Goal: Use online tool/utility: Utilize a website feature to perform a specific function

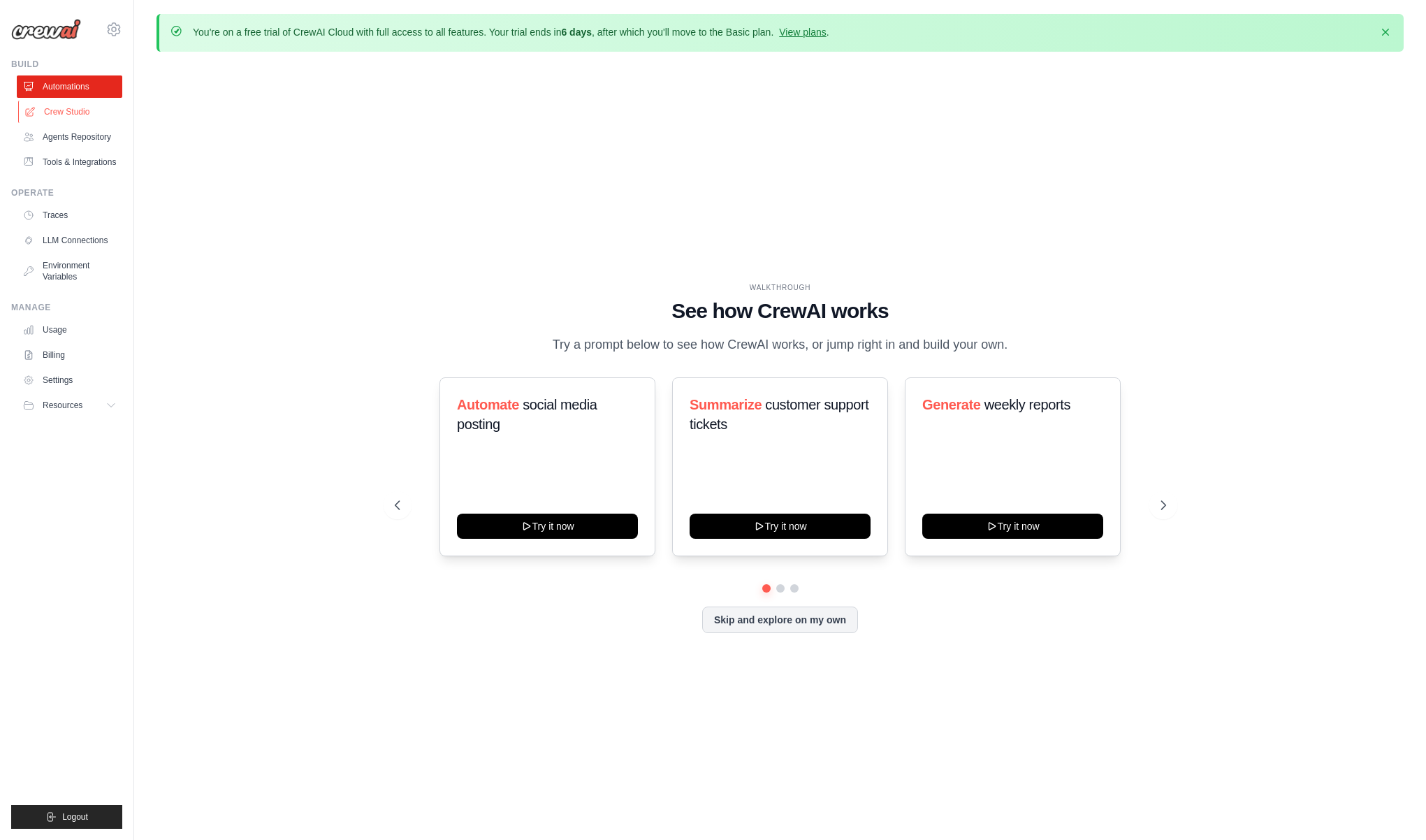
click at [91, 113] on link "Crew Studio" at bounding box center [71, 112] width 106 height 22
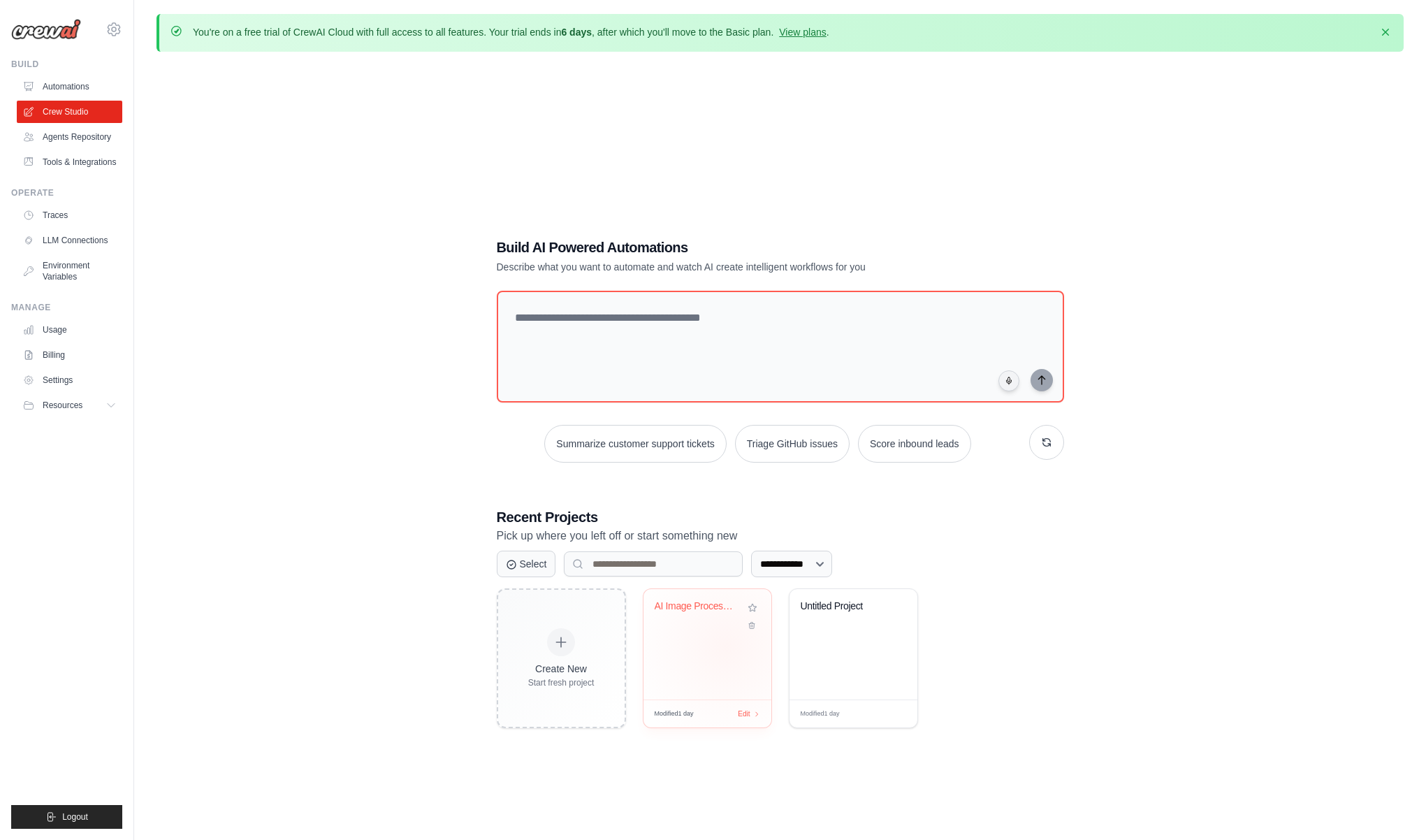
click at [723, 648] on div "AI Image Processing Pipeline" at bounding box center [707, 644] width 128 height 110
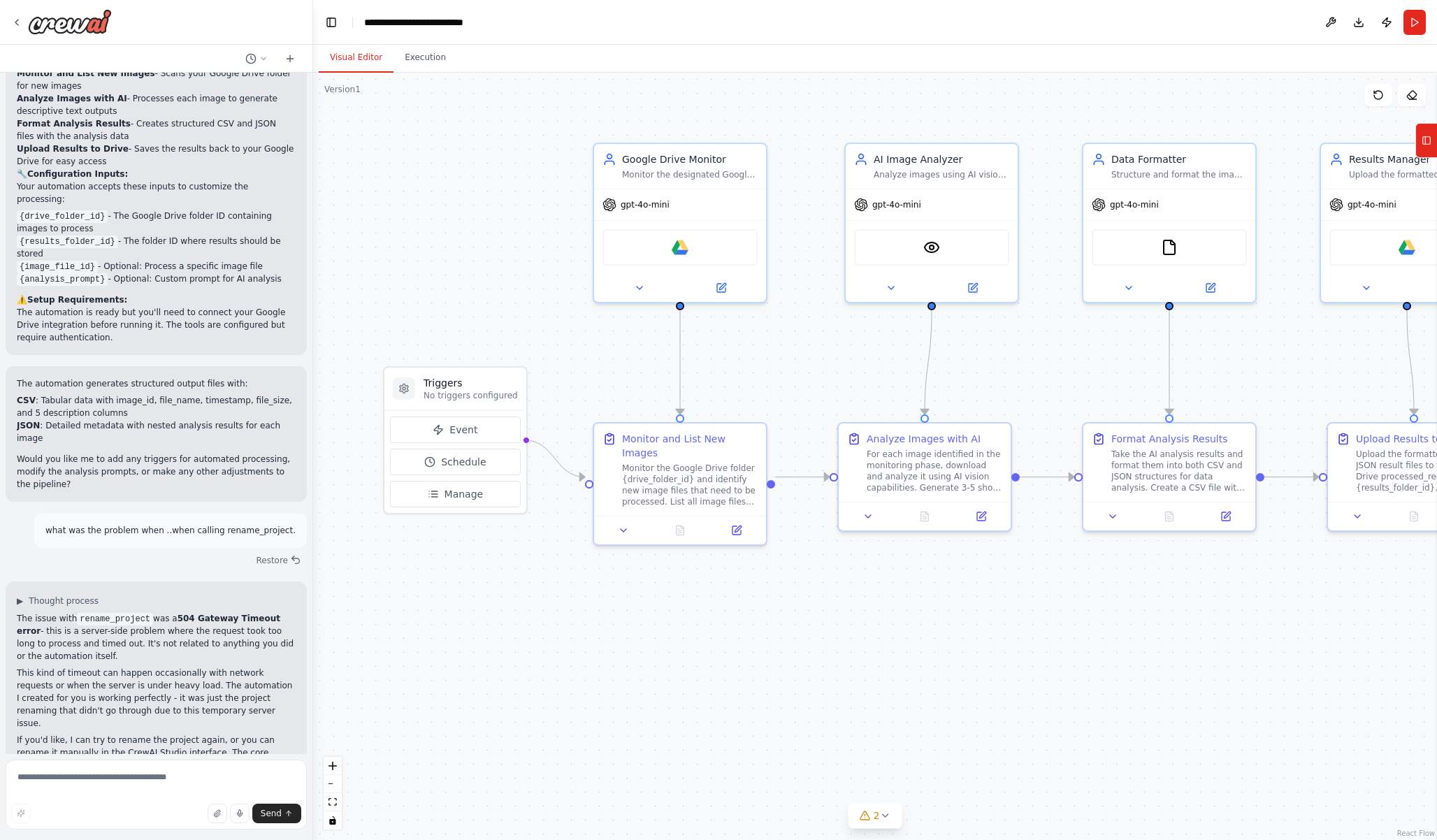
scroll to position [1622, 0]
click at [173, 782] on textarea at bounding box center [156, 794] width 301 height 70
type textarea "**********"
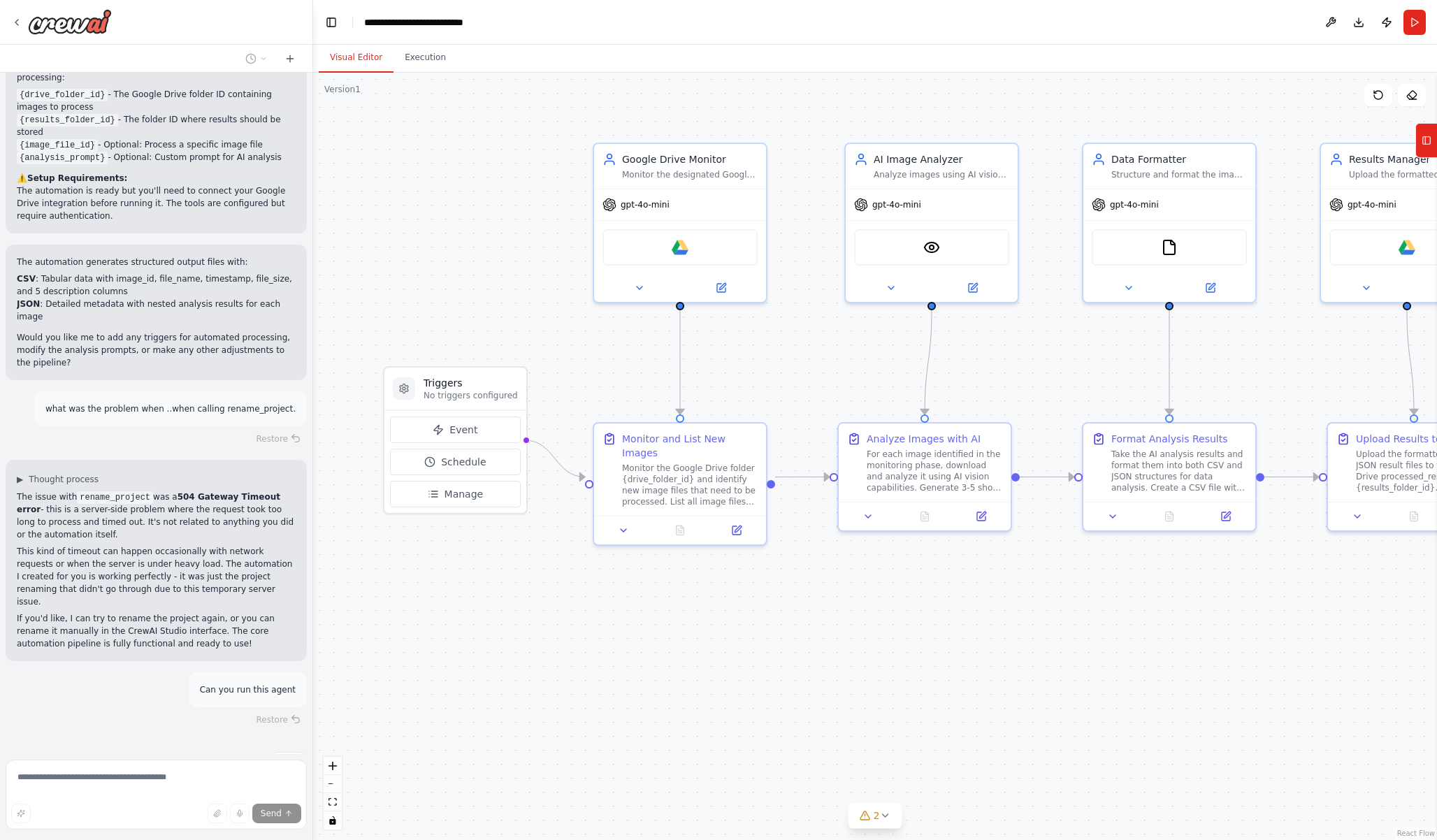
scroll to position [1745, 0]
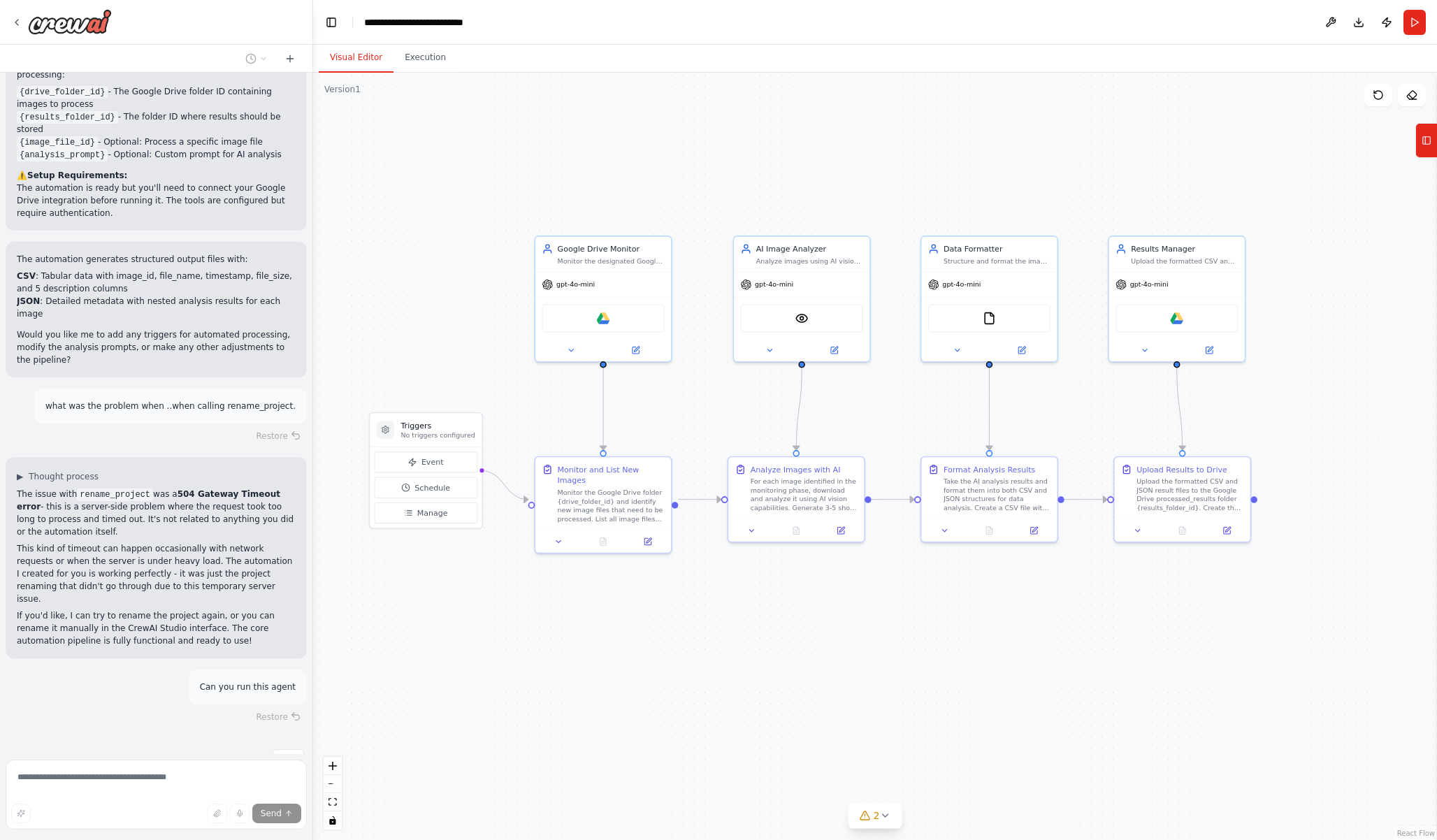
drag, startPoint x: 840, startPoint y: 699, endPoint x: 748, endPoint y: 682, distance: 93.6
click at [748, 682] on div ".deletable-edge-delete-btn { width: 20px; height: 20px; border: 0px solid #ffff…" at bounding box center [875, 456] width 1124 height 767
click at [1423, 153] on button "Tools" at bounding box center [1426, 140] width 22 height 35
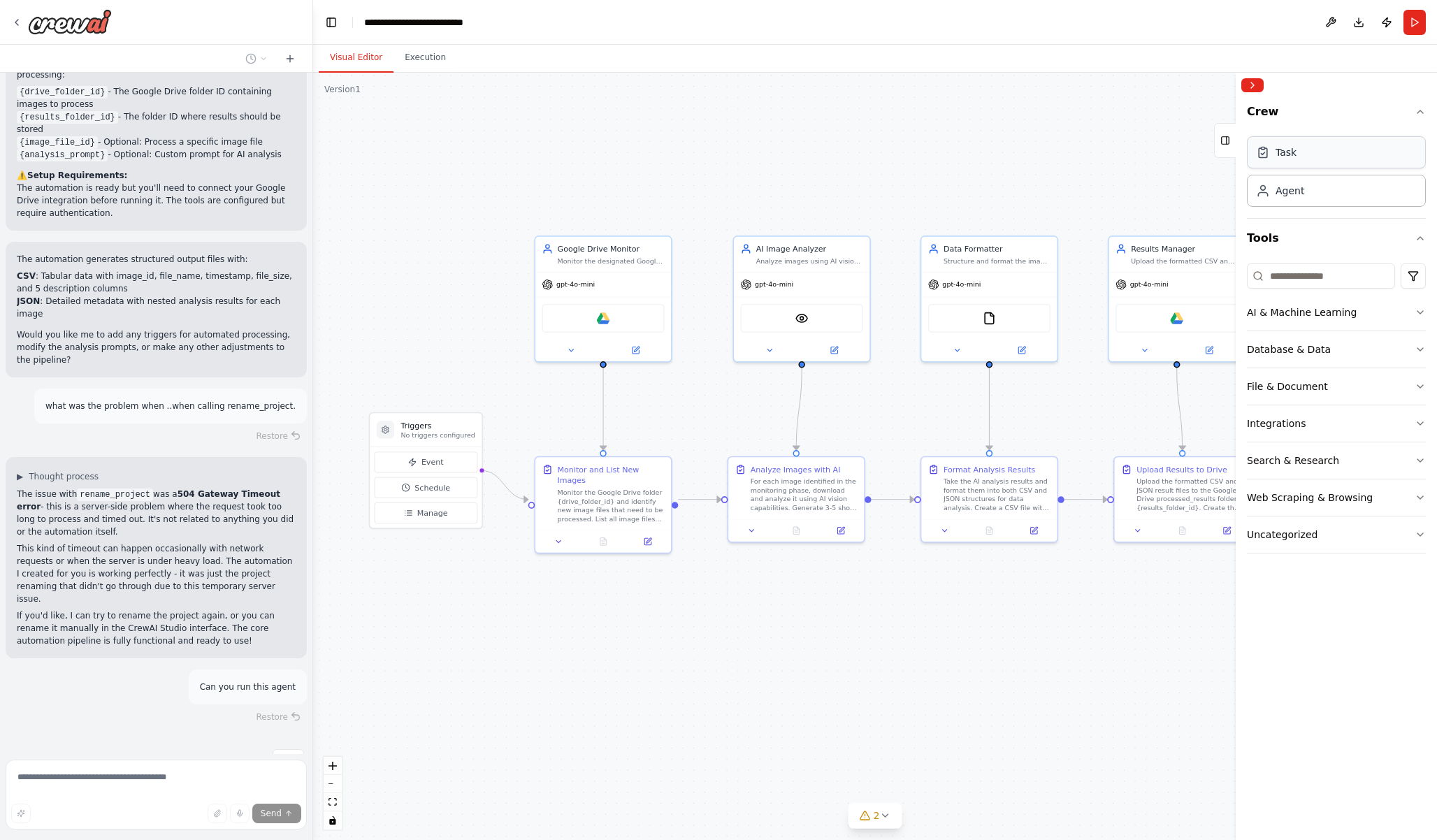
click at [1306, 154] on div "Task" at bounding box center [1336, 152] width 179 height 32
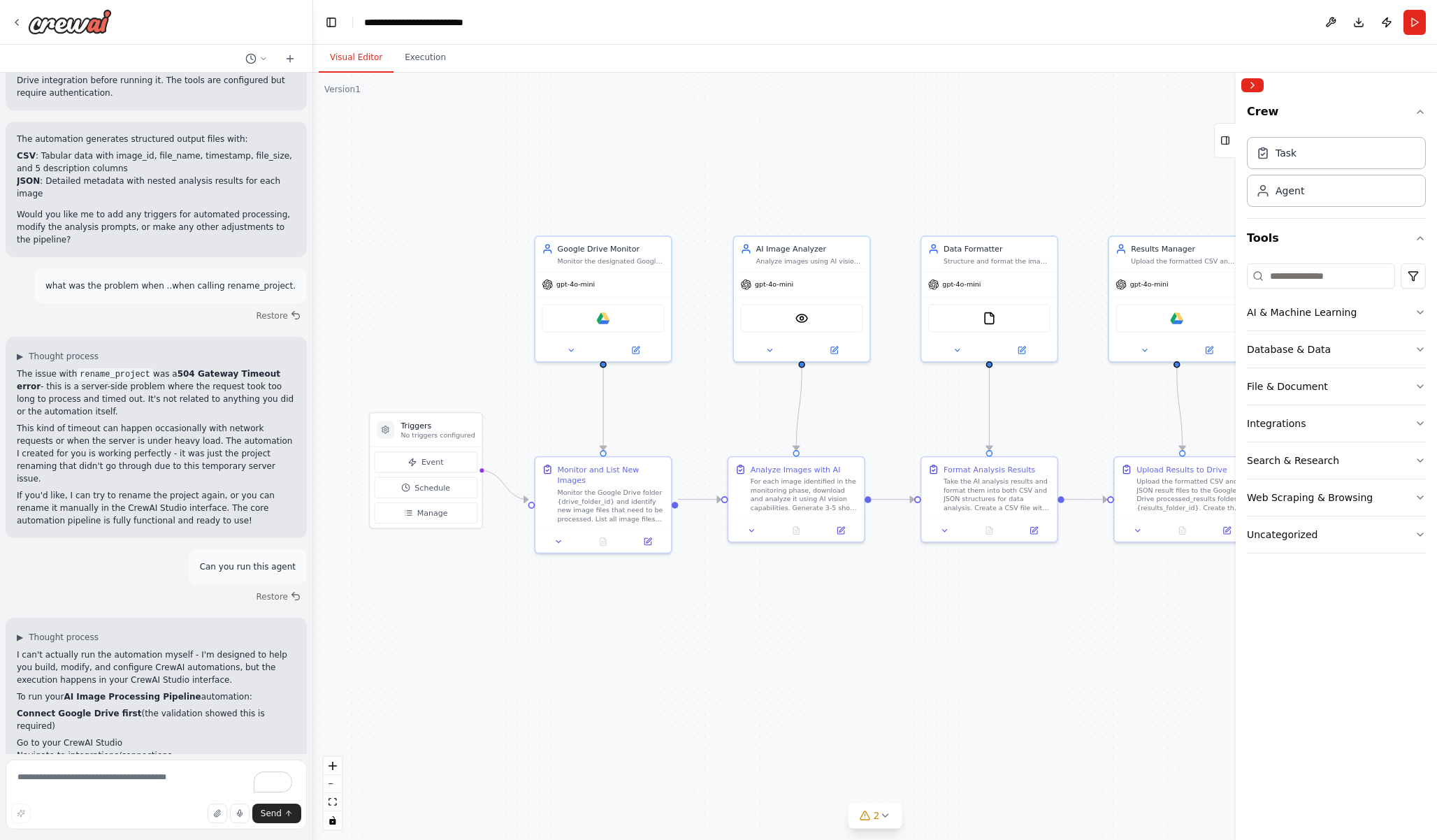
click at [1267, 81] on div at bounding box center [1336, 85] width 202 height 25
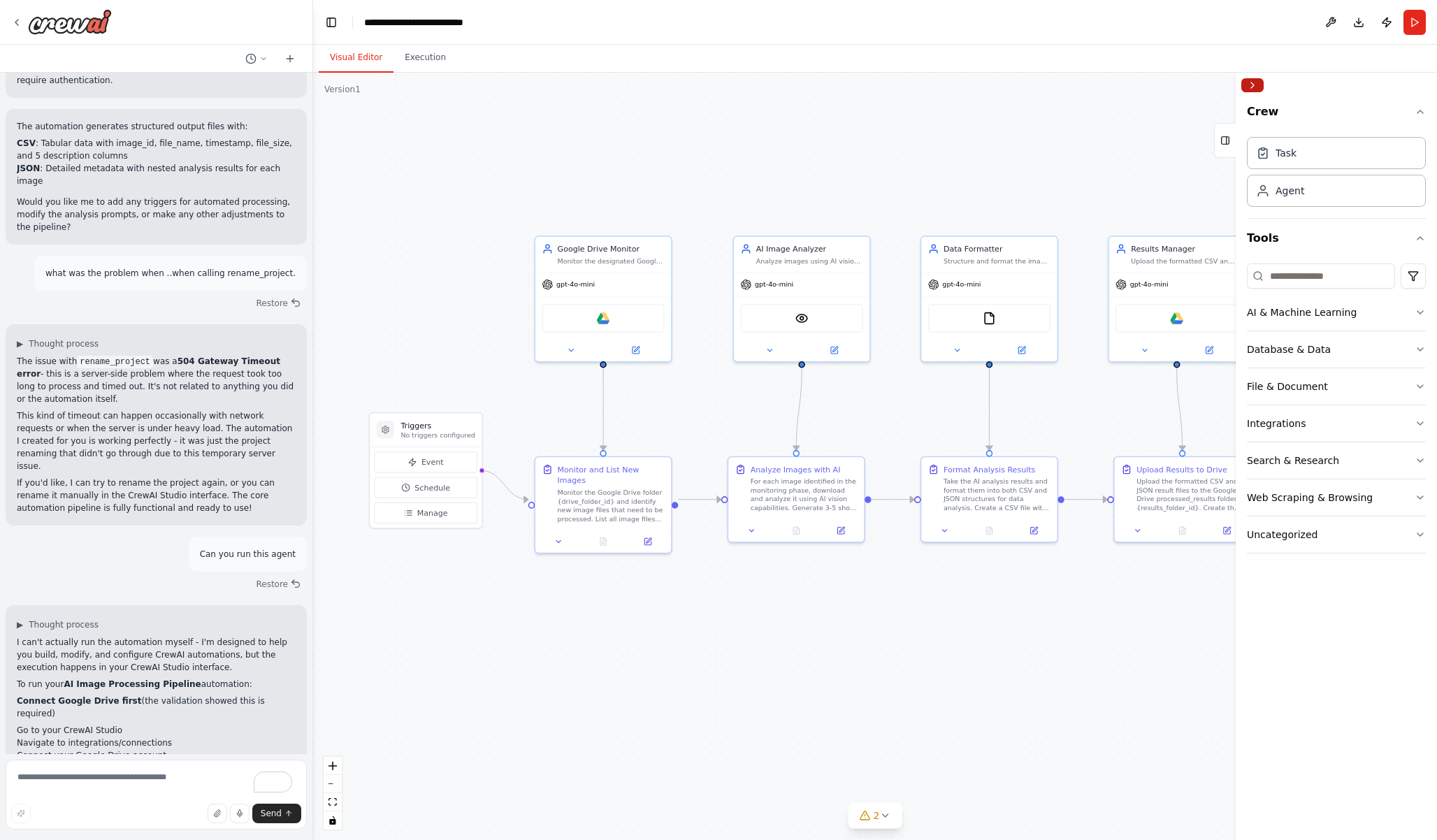
click at [1260, 80] on button "Collapse right sidebar" at bounding box center [1253, 85] width 22 height 14
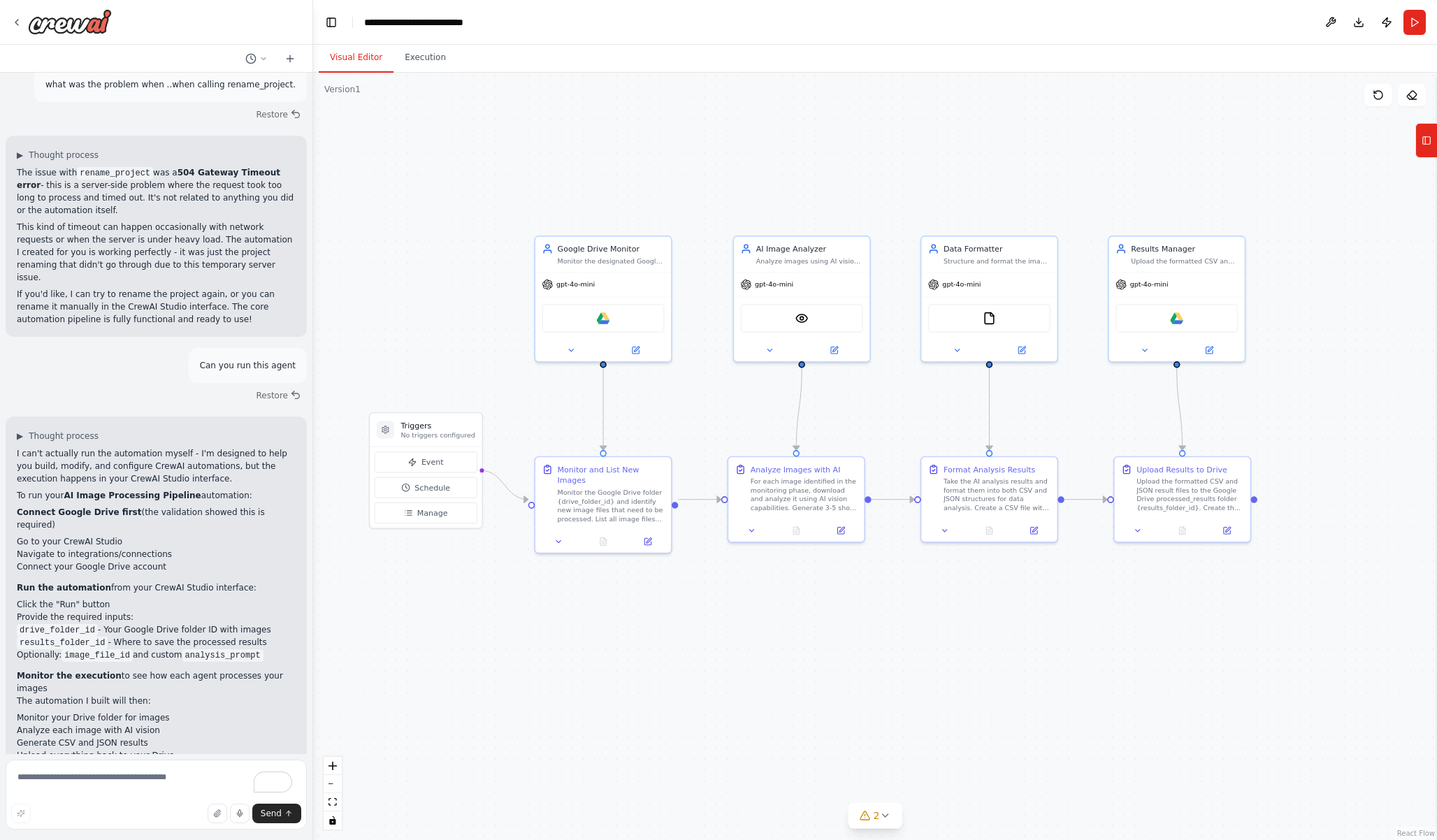
scroll to position [2079, 0]
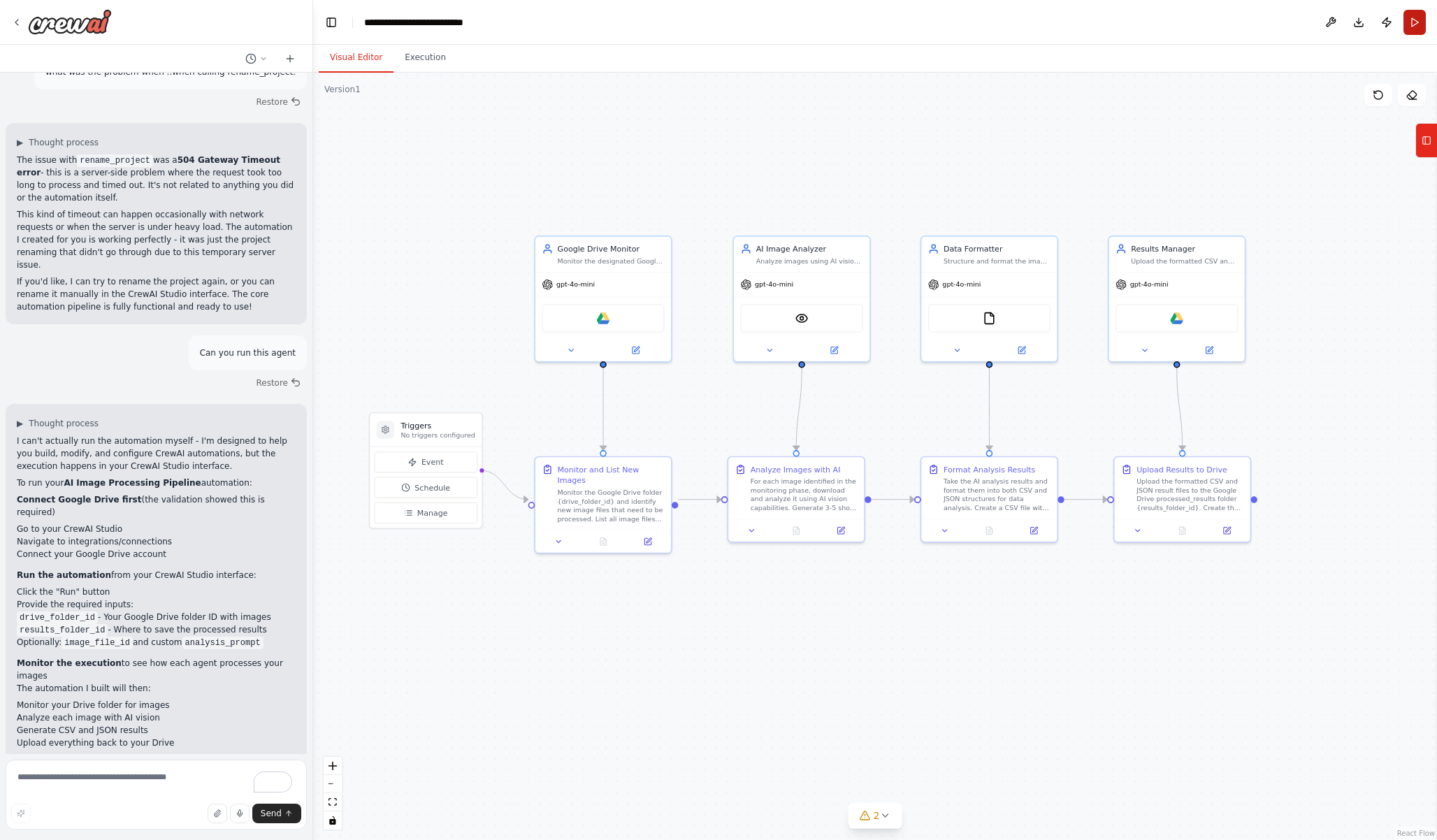
click at [1414, 22] on button "Run" at bounding box center [1415, 22] width 22 height 25
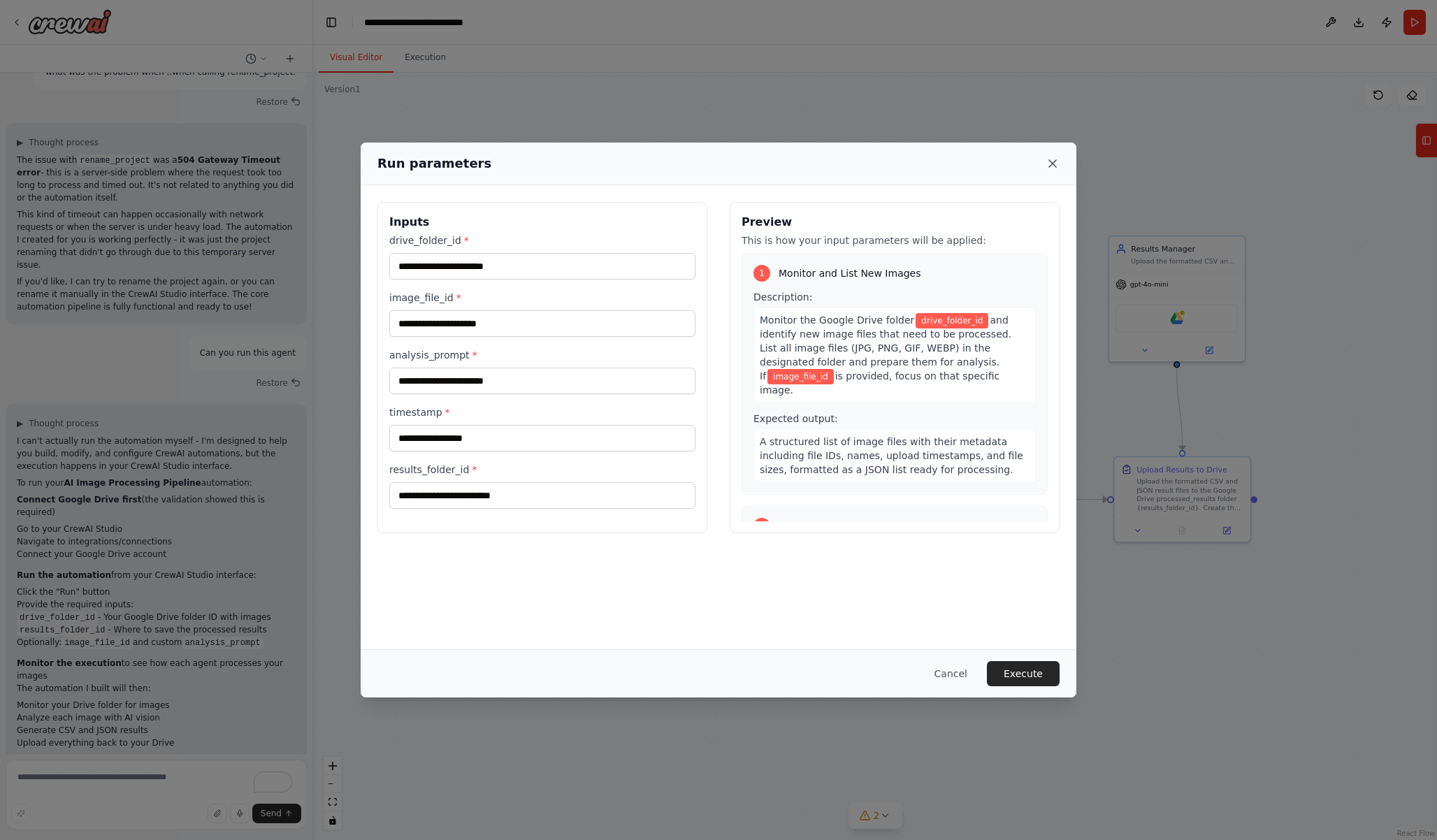
click at [1052, 168] on icon at bounding box center [1052, 163] width 14 height 14
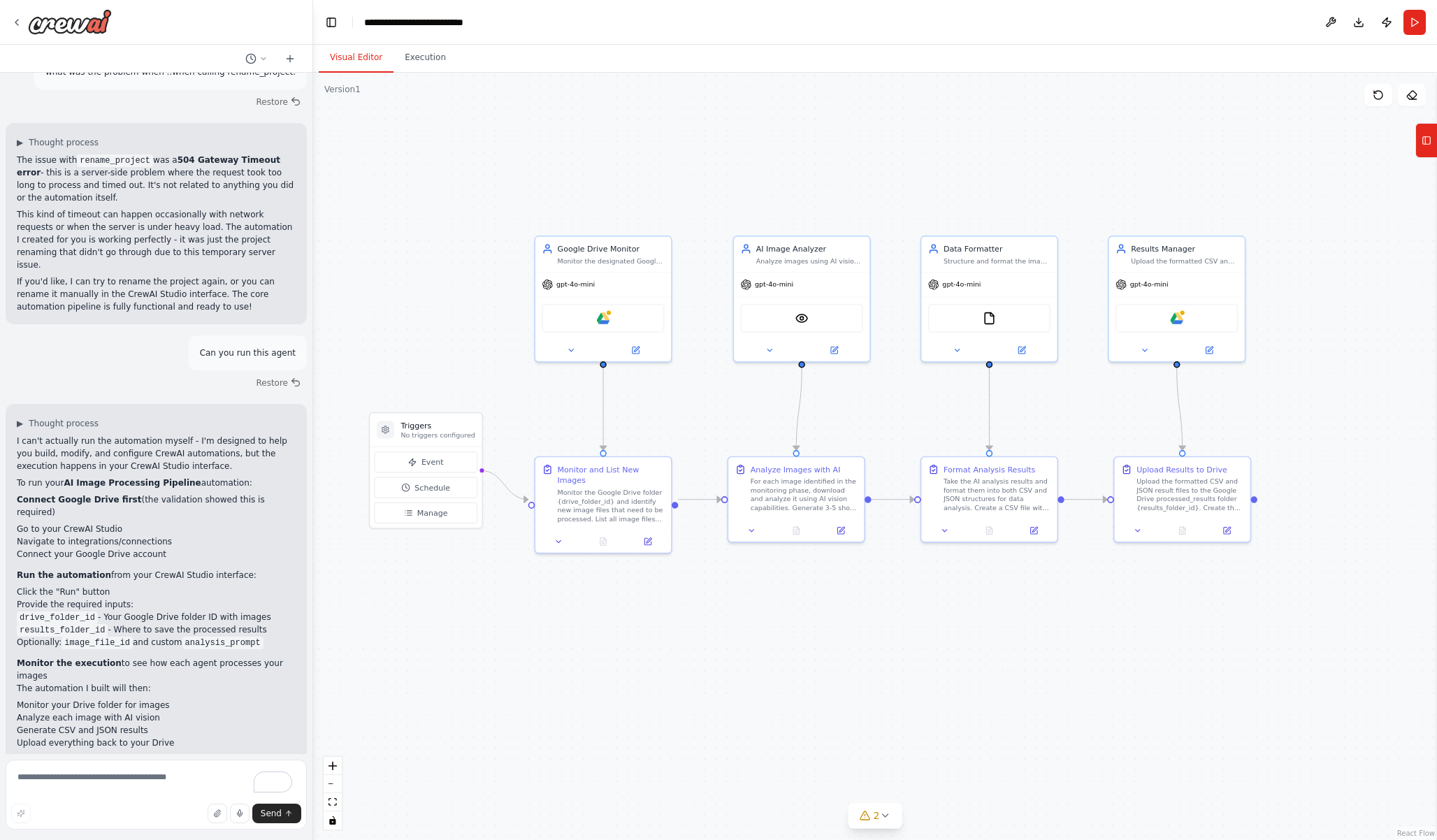
click at [1412, 35] on header "**********" at bounding box center [875, 22] width 1124 height 45
click at [1412, 31] on button "Run" at bounding box center [1415, 22] width 22 height 25
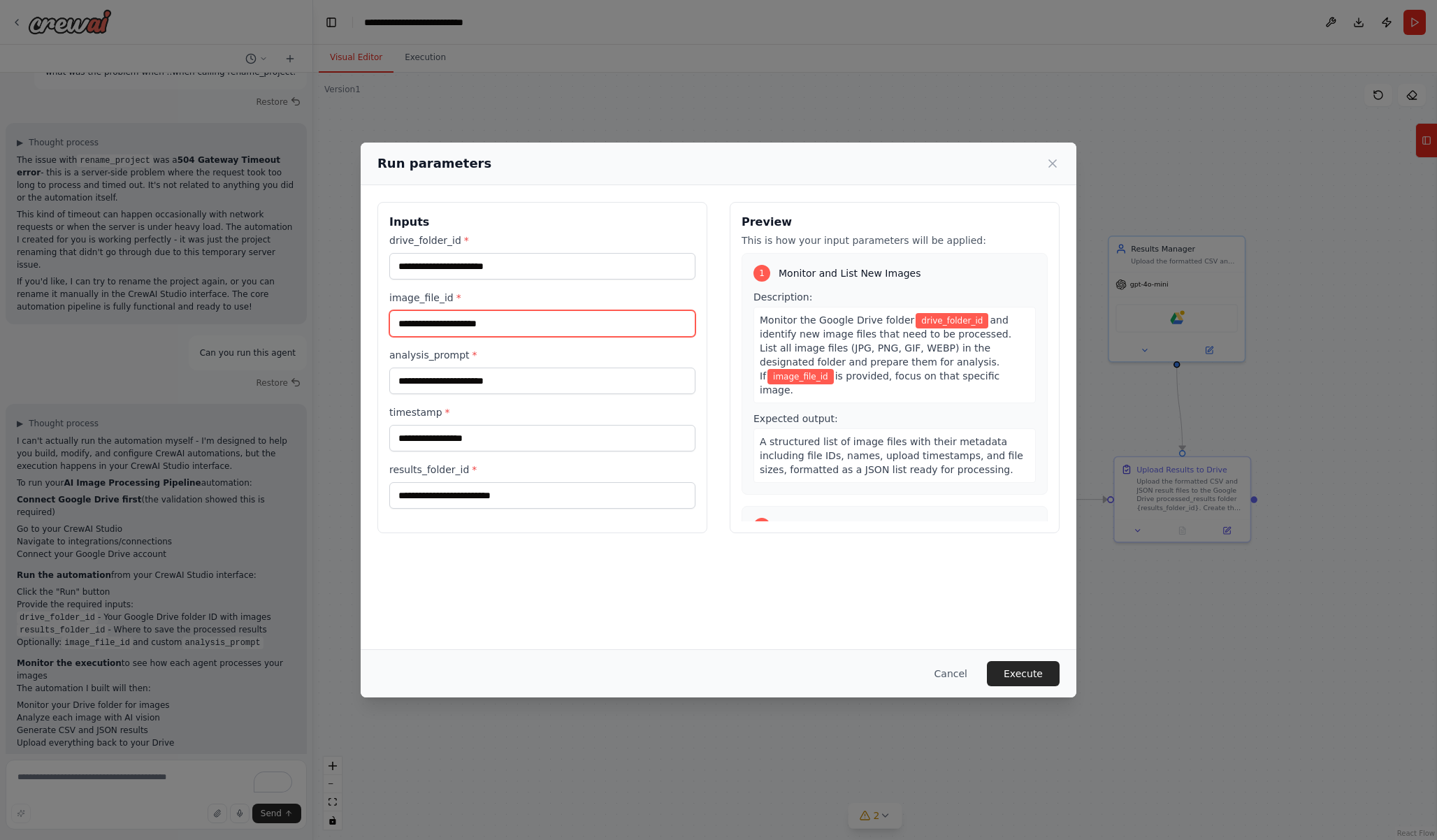
click at [505, 317] on input "image_file_id *" at bounding box center [542, 323] width 306 height 27
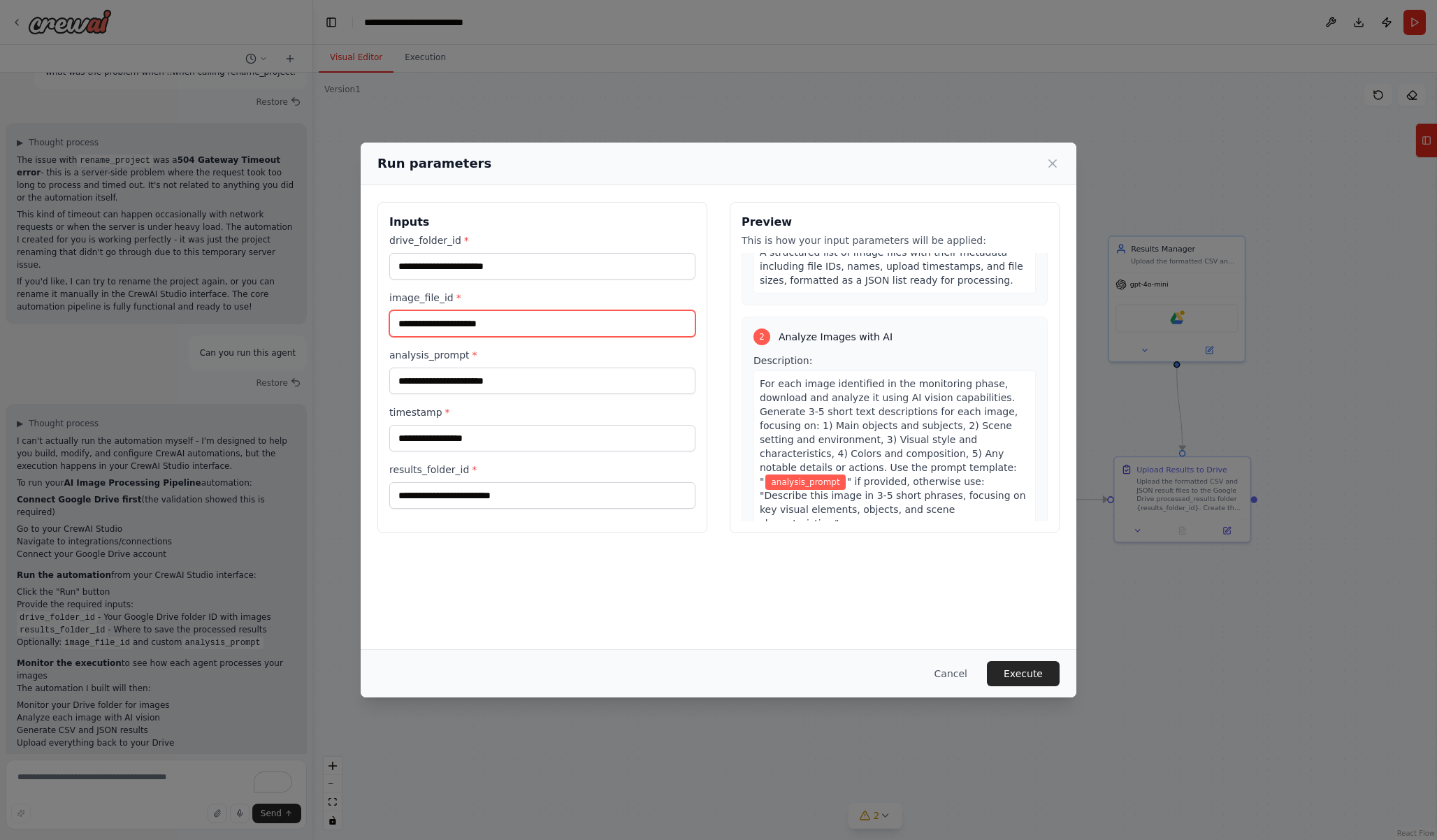
scroll to position [192, 0]
click at [519, 271] on input "drive_folder_id *" at bounding box center [542, 266] width 306 height 27
click at [950, 673] on button "Cancel" at bounding box center [951, 673] width 55 height 25
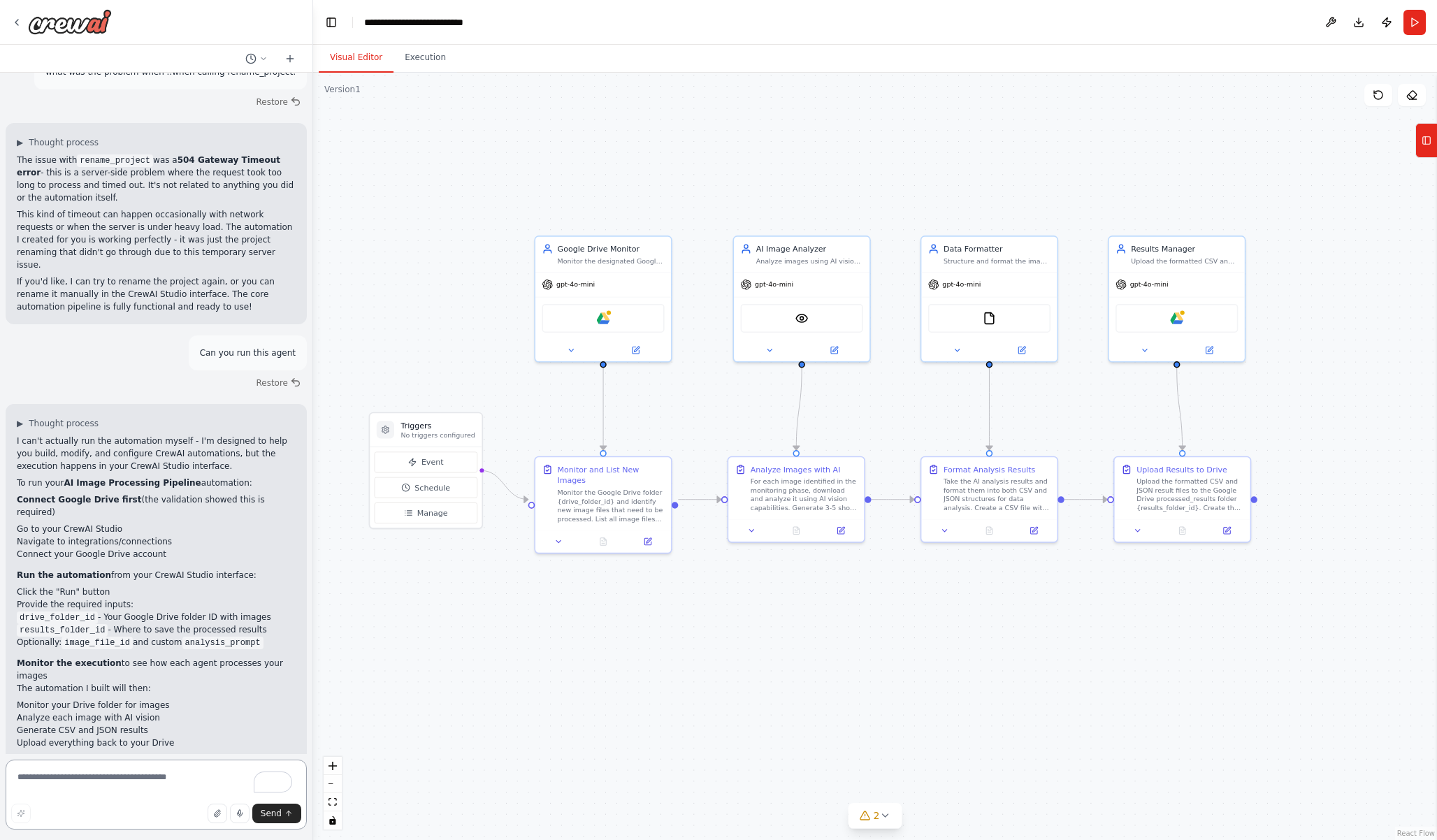
click at [152, 789] on textarea "To enrich screen reader interactions, please activate Accessibility in Grammarl…" at bounding box center [156, 794] width 301 height 70
type textarea "**********"
drag, startPoint x: 106, startPoint y: 773, endPoint x: 0, endPoint y: 722, distance: 117.6
click at [0, 722] on div "Hello! I'm the CrewAI assistant. What kind of automation do you want to build? …" at bounding box center [156, 420] width 313 height 840
type textarea "**********"
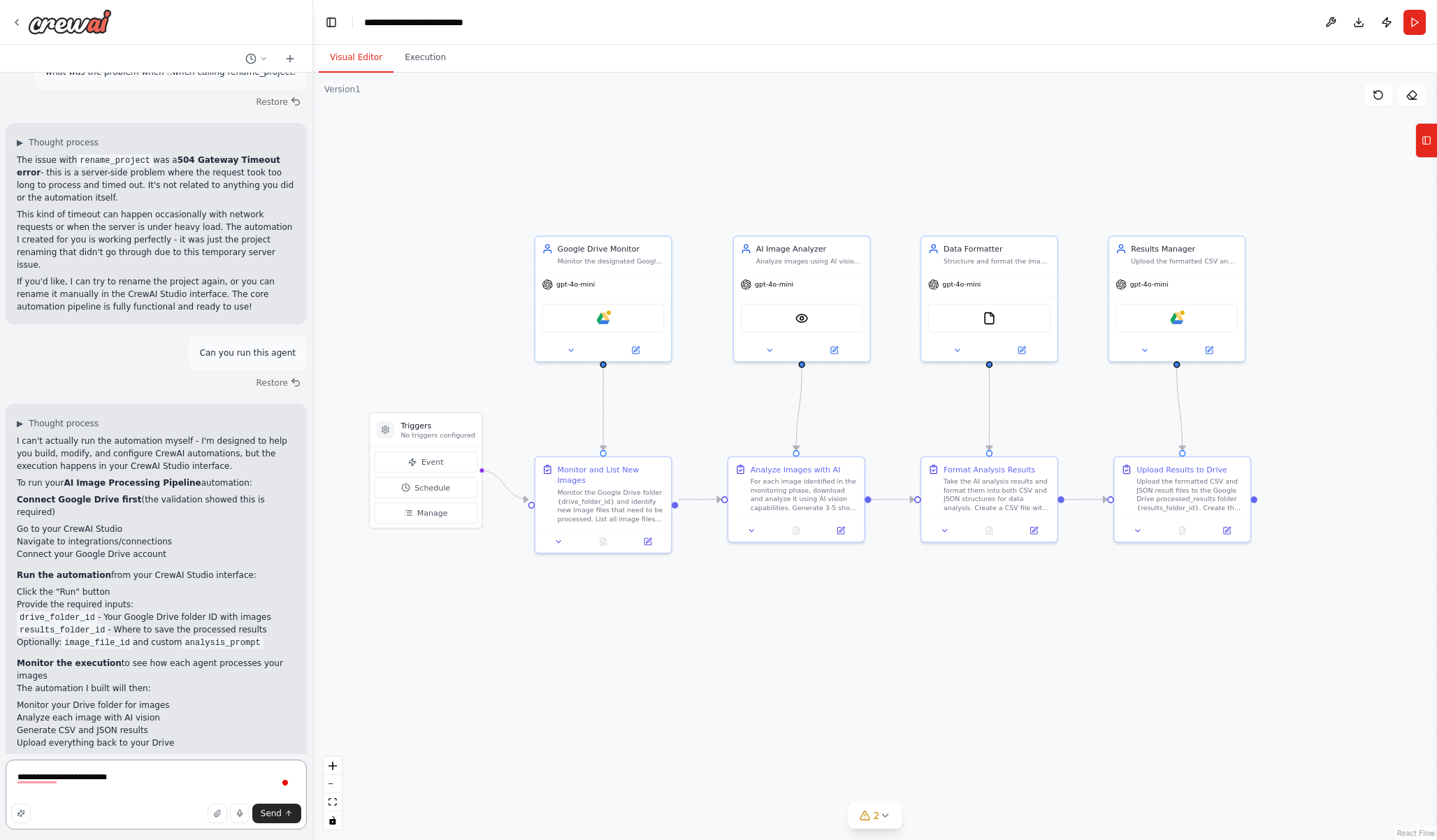
type textarea "**********"
type textarea "*******"
click at [233, 768] on textarea "**********" at bounding box center [156, 794] width 301 height 70
click at [222, 775] on textarea "**********" at bounding box center [156, 794] width 301 height 70
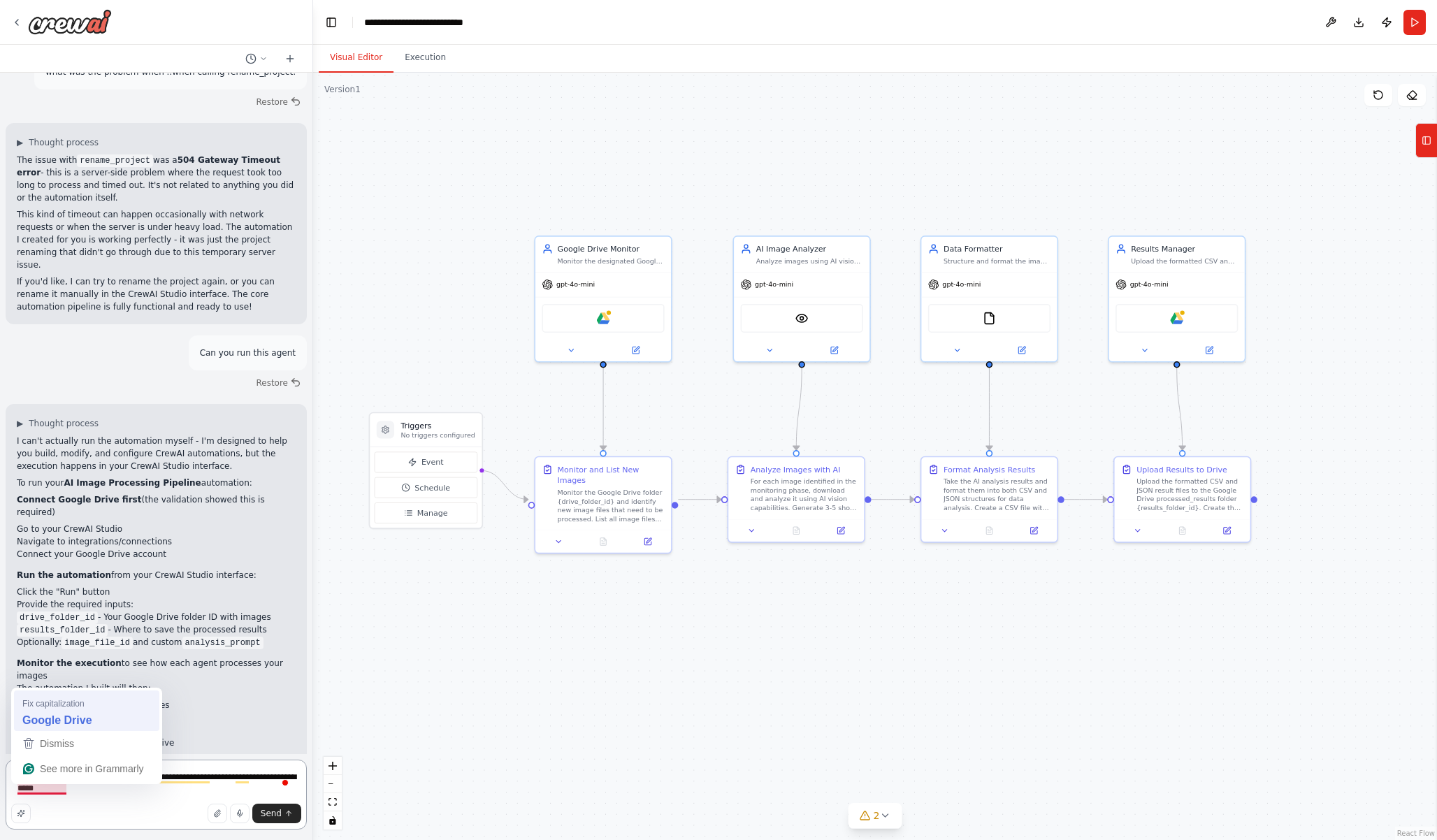
type textarea "**********"
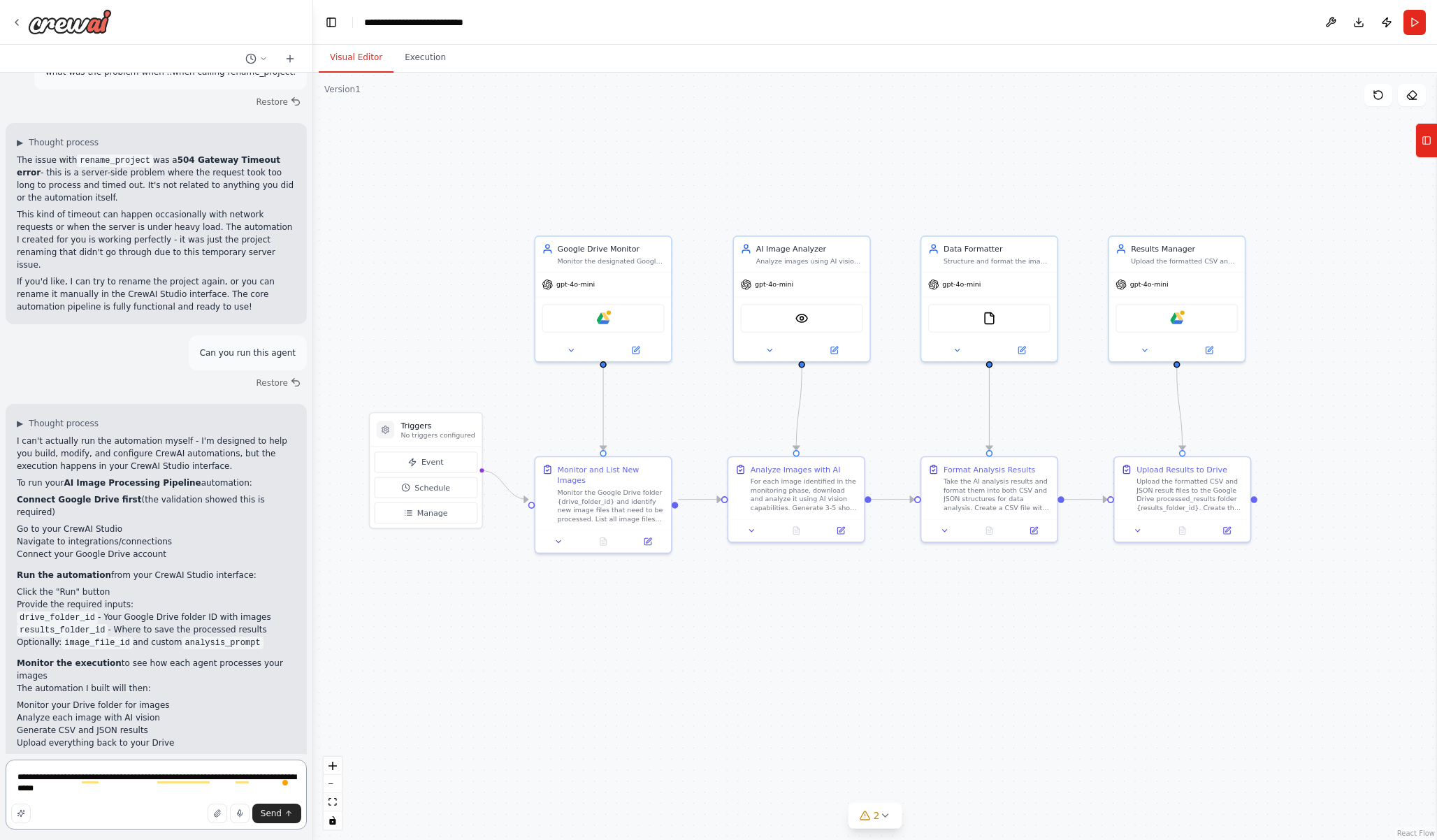
click at [115, 785] on textarea "**********" at bounding box center [156, 794] width 301 height 70
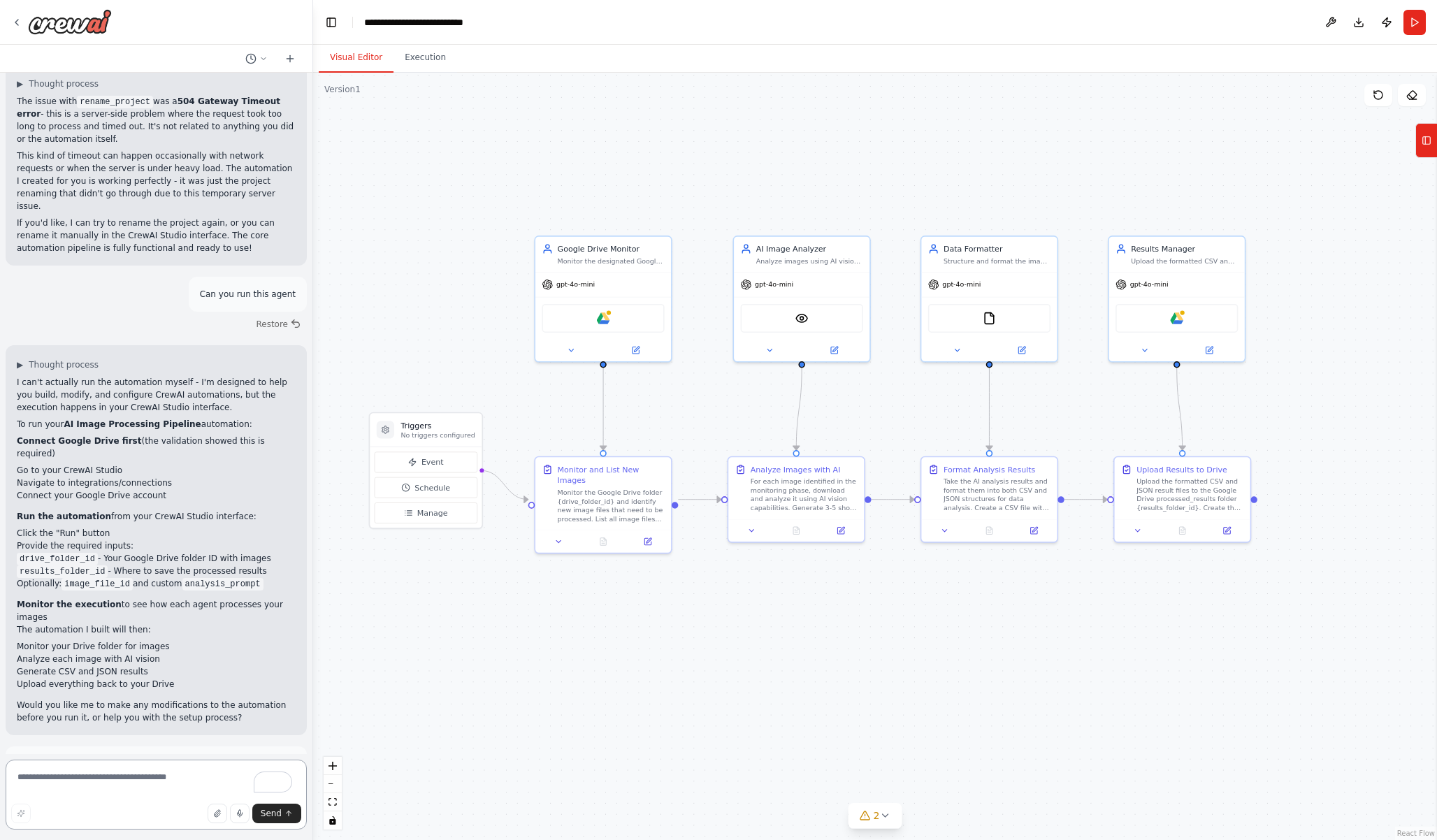
scroll to position [2160, 0]
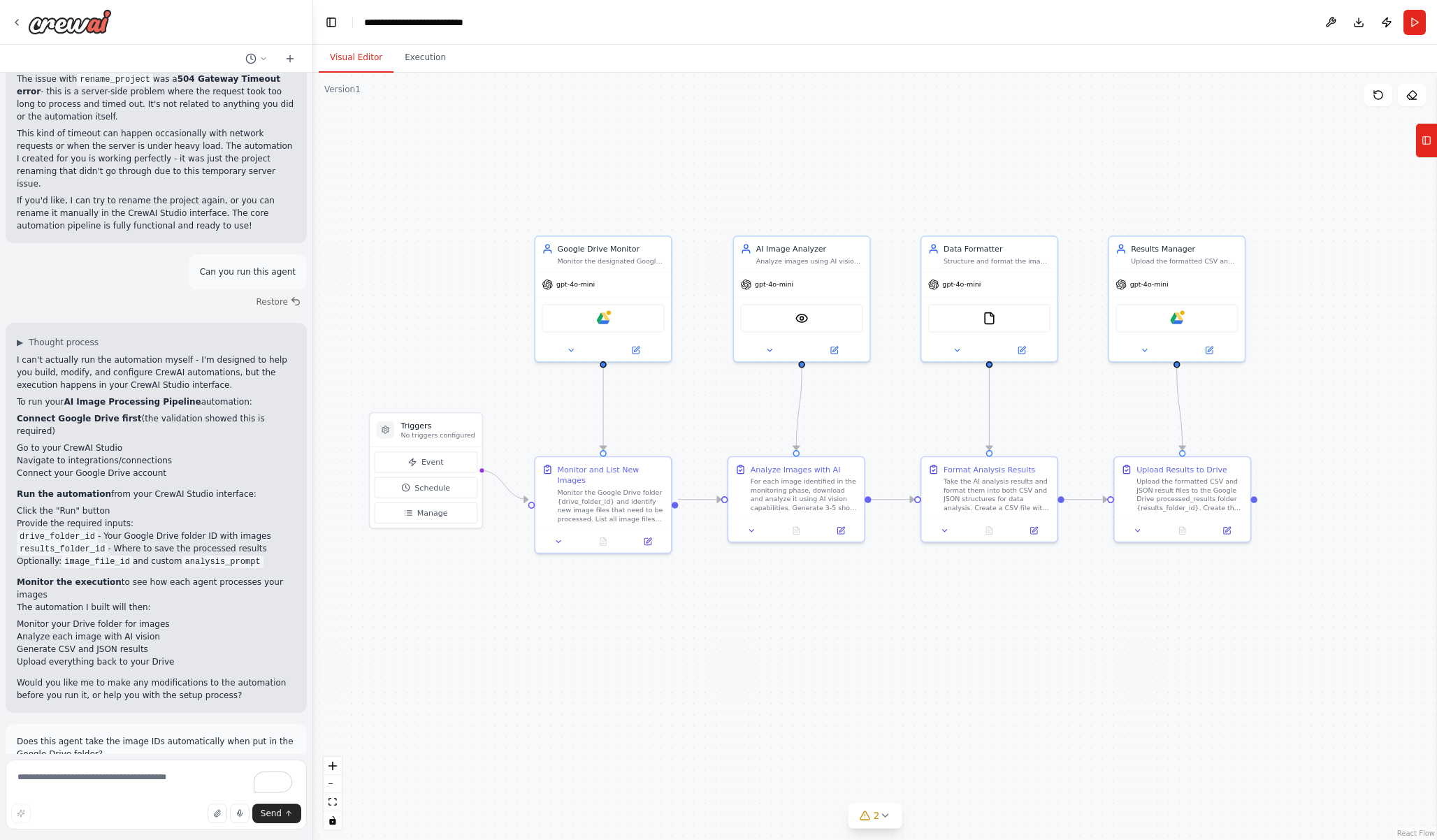
click at [164, 735] on p "Does this agent take the image IDs automatically when put in the Google Drive f…" at bounding box center [156, 748] width 279 height 25
click at [270, 818] on button "Send" at bounding box center [277, 813] width 49 height 19
click at [184, 735] on p "Does this agent take the image IDs automatically when put in the Google Drive f…" at bounding box center [156, 748] width 279 height 25
click at [255, 773] on button "Restore" at bounding box center [279, 783] width 60 height 20
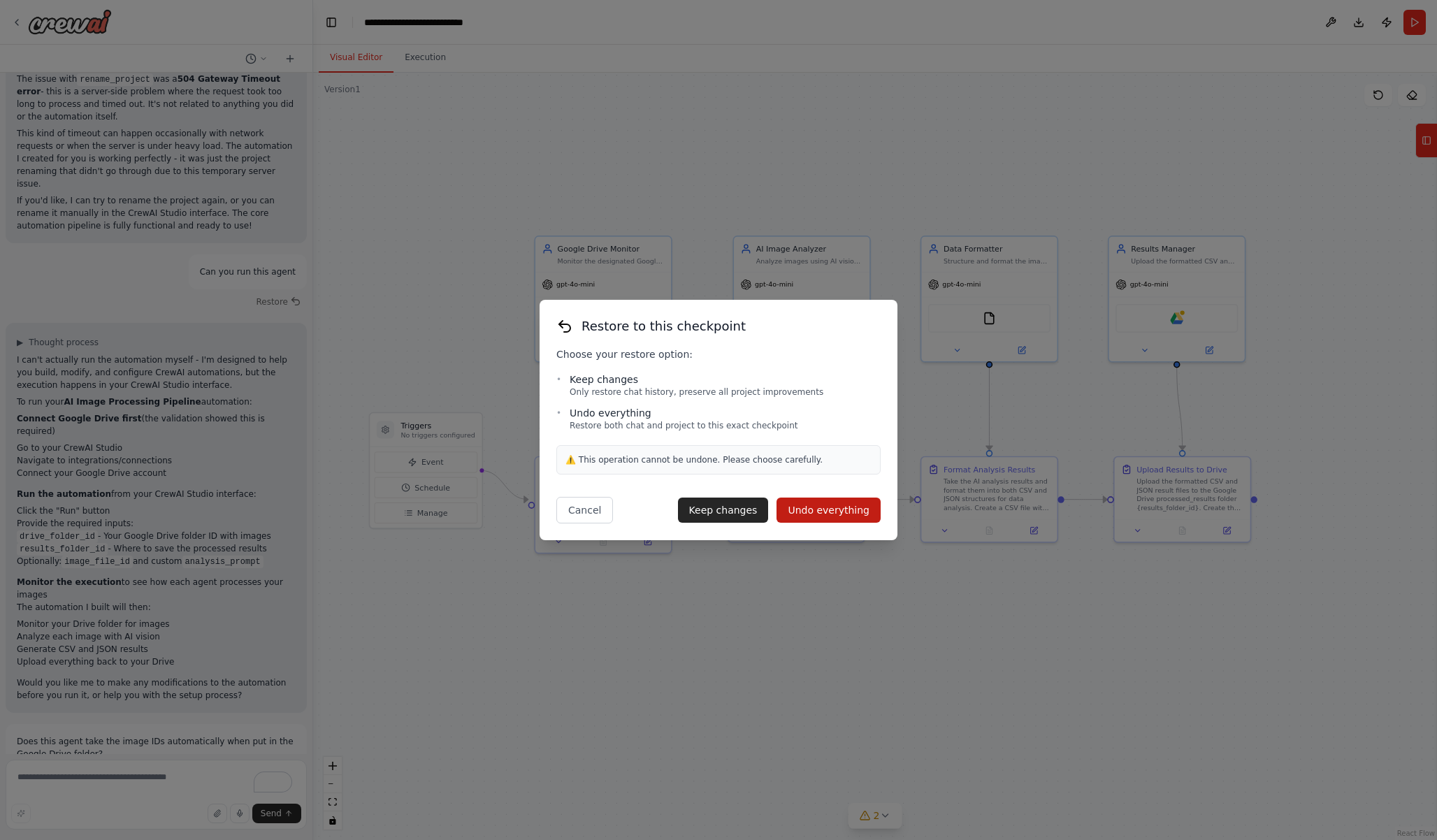
click at [562, 321] on icon at bounding box center [561, 323] width 4 height 7
click at [585, 522] on button "Cancel" at bounding box center [585, 510] width 57 height 27
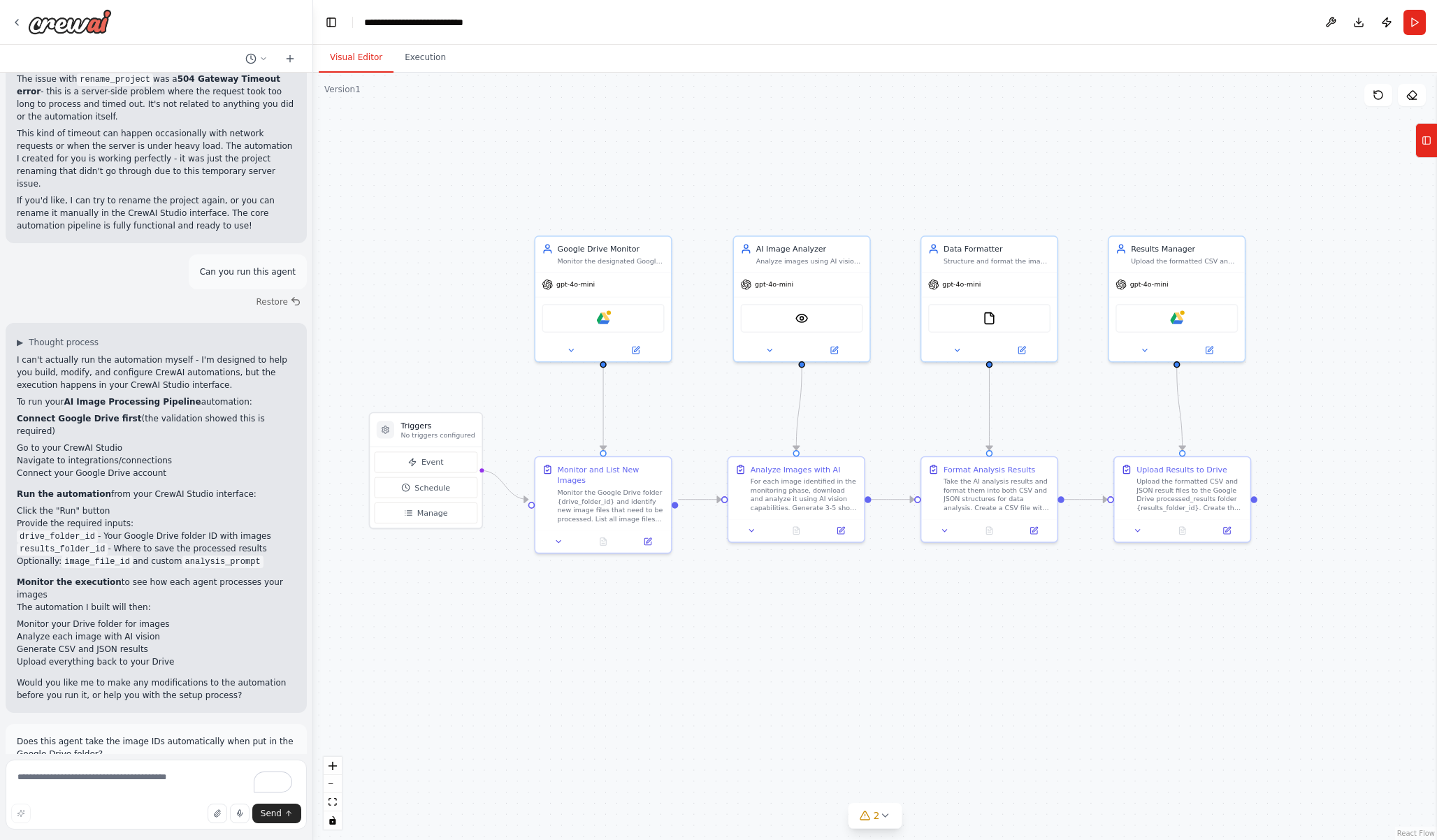
click at [82, 735] on p "Does this agent take the image IDs automatically when put in the Google Drive f…" at bounding box center [156, 748] width 279 height 25
click at [108, 735] on p "Does this agent take the image IDs automatically when put in the Google Drive f…" at bounding box center [156, 748] width 279 height 25
click at [280, 773] on button "Restore" at bounding box center [279, 783] width 60 height 20
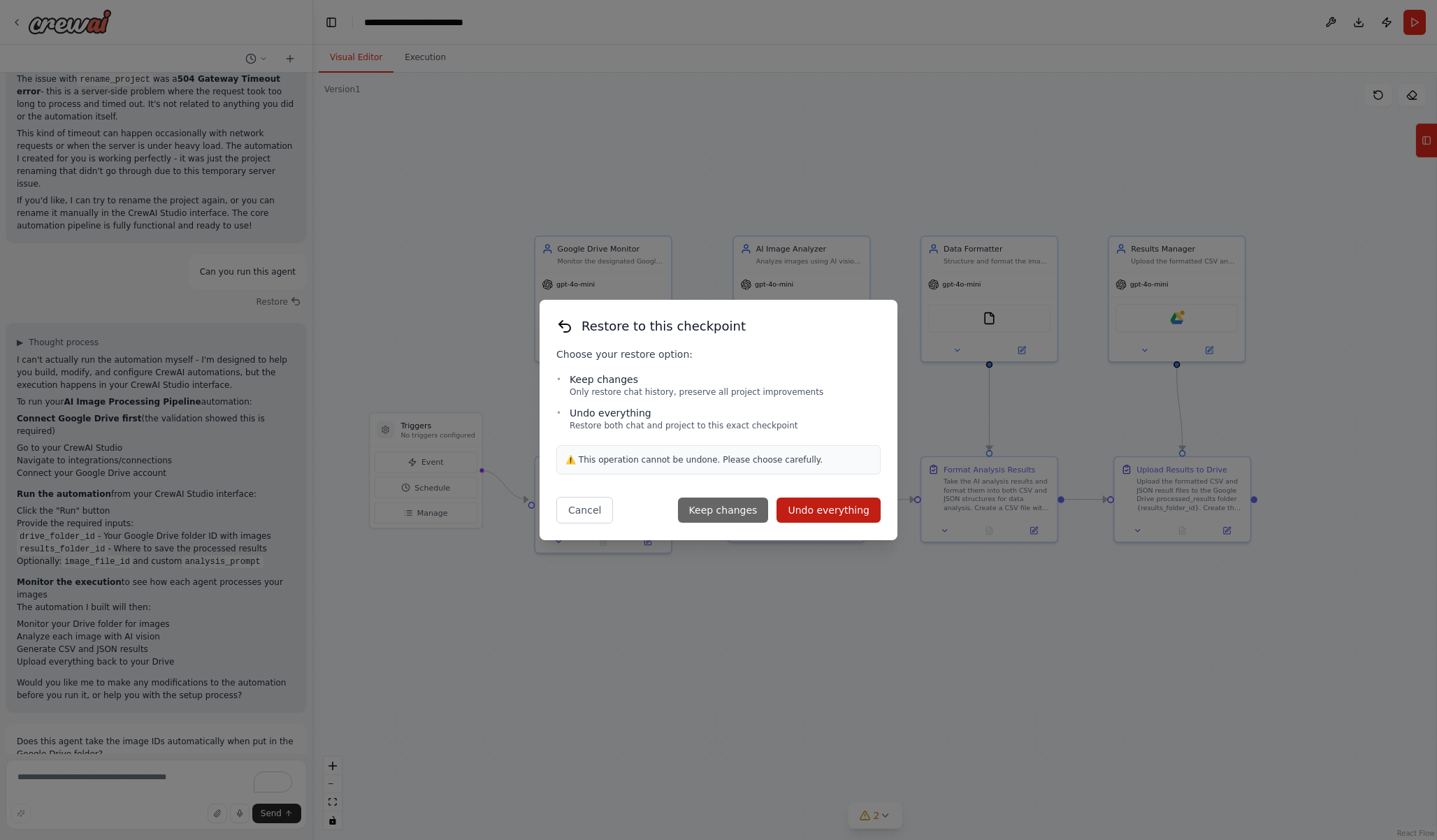
click at [762, 514] on button "Keep changes" at bounding box center [724, 510] width 91 height 25
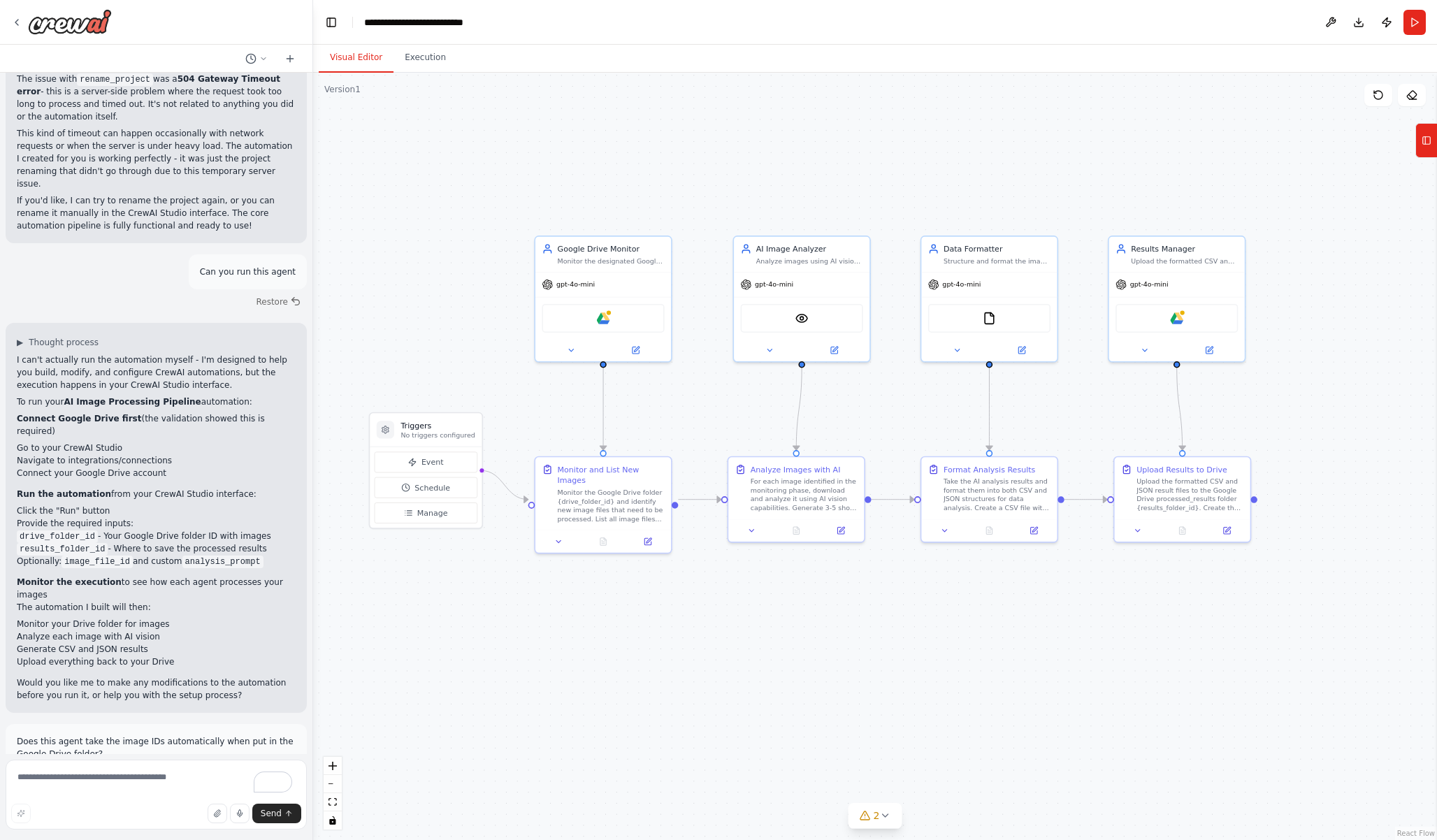
type textarea "**********"
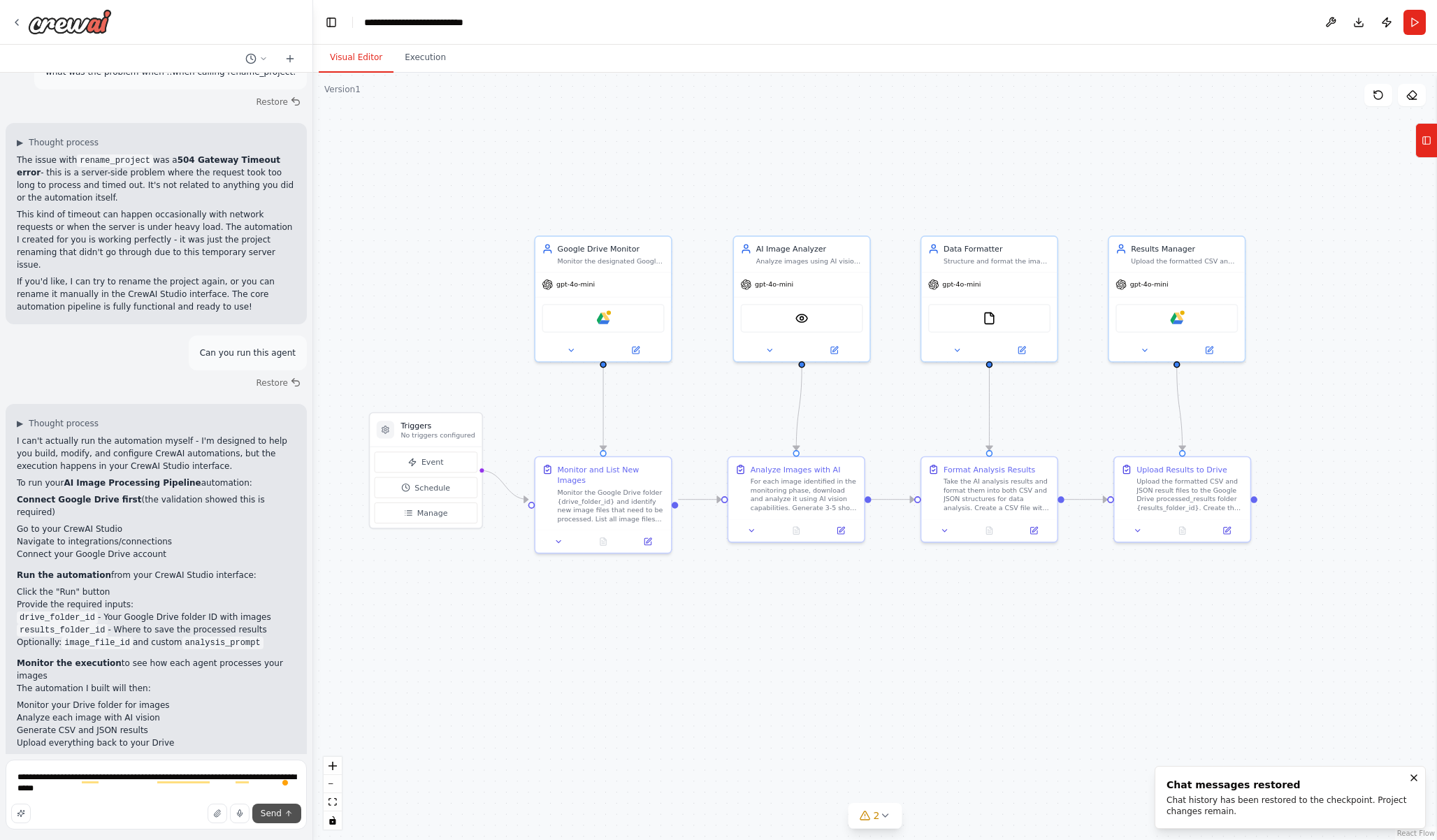
click at [275, 815] on span "Send" at bounding box center [271, 812] width 21 height 11
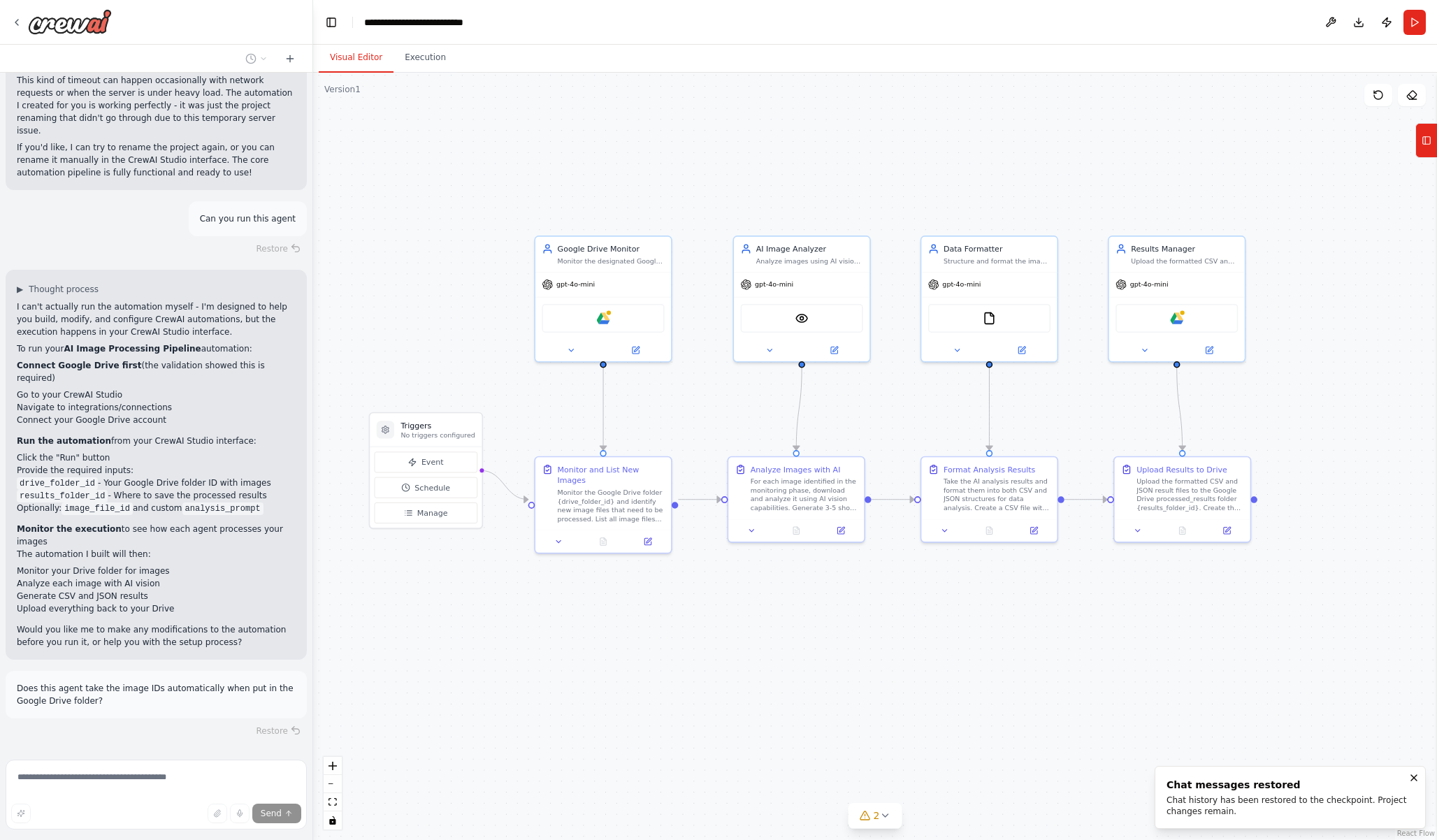
scroll to position [2214, 0]
drag, startPoint x: 441, startPoint y: 422, endPoint x: 431, endPoint y: 344, distance: 78.6
click at [431, 344] on h3 "Triggers" at bounding box center [427, 347] width 74 height 11
drag, startPoint x: 828, startPoint y: 265, endPoint x: 818, endPoint y: 268, distance: 10.4
click at [818, 268] on div "AI Image Analyzer Analyze images using AI vision capabilities to generate 3-5 s…" at bounding box center [791, 253] width 135 height 36
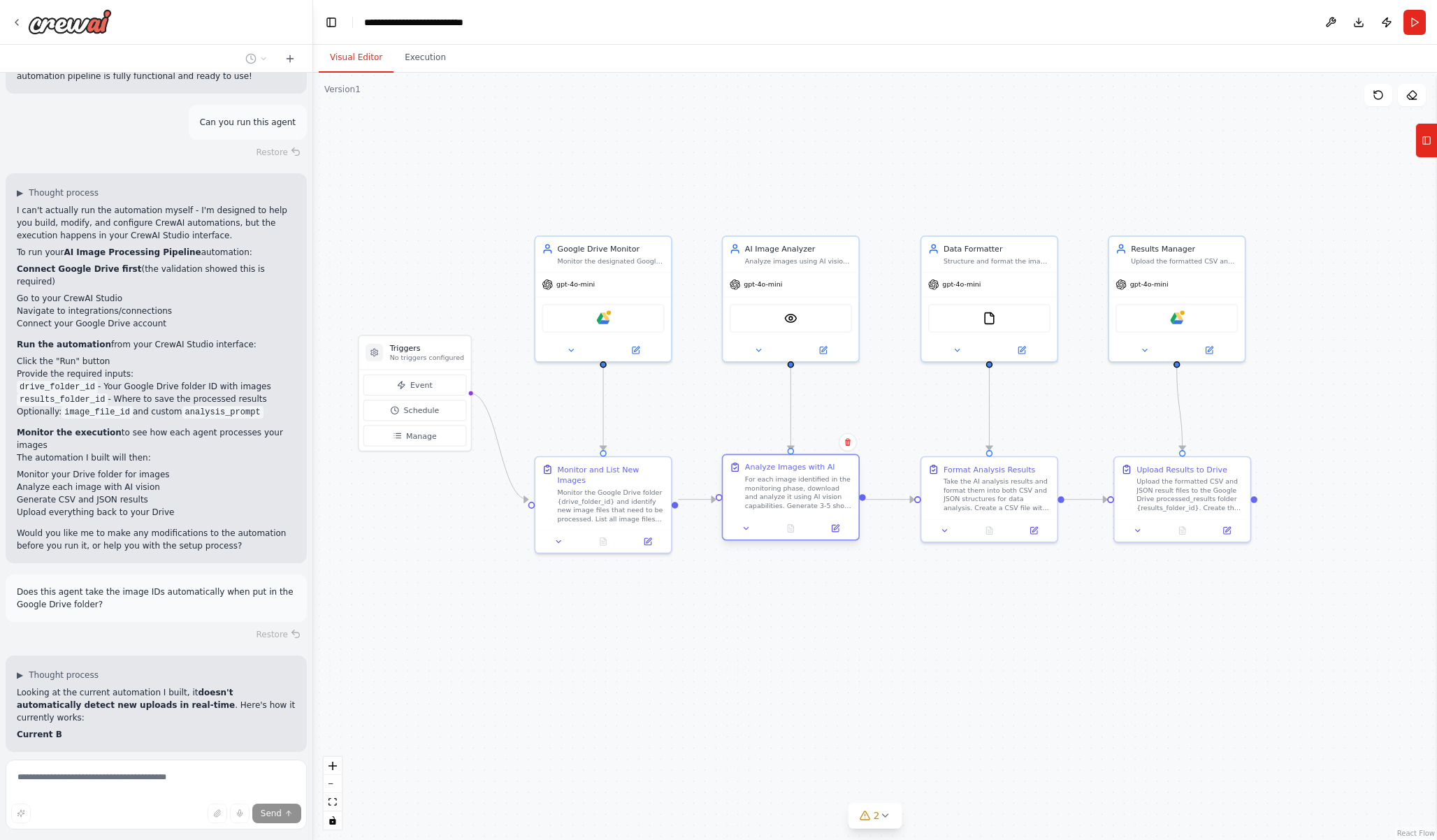
drag, startPoint x: 754, startPoint y: 507, endPoint x: 748, endPoint y: 506, distance: 6.1
click at [748, 506] on div "For each image identified in the monitoring phase, download and analyze it usin…" at bounding box center [799, 493] width 107 height 36
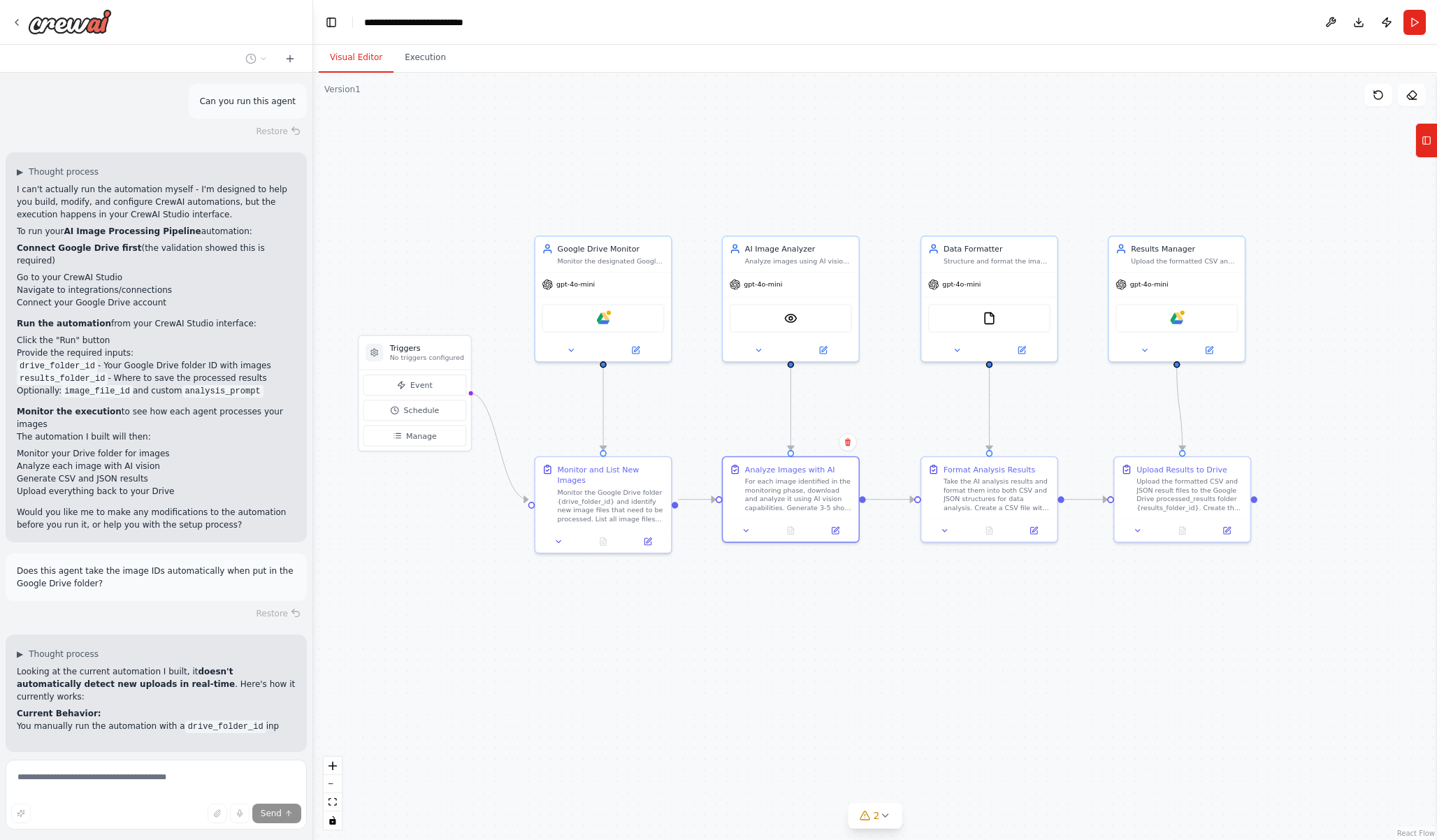
click at [888, 596] on div ".deletable-edge-delete-btn { width: 20px; height: 20px; border: 0px solid #ffff…" at bounding box center [875, 456] width 1124 height 767
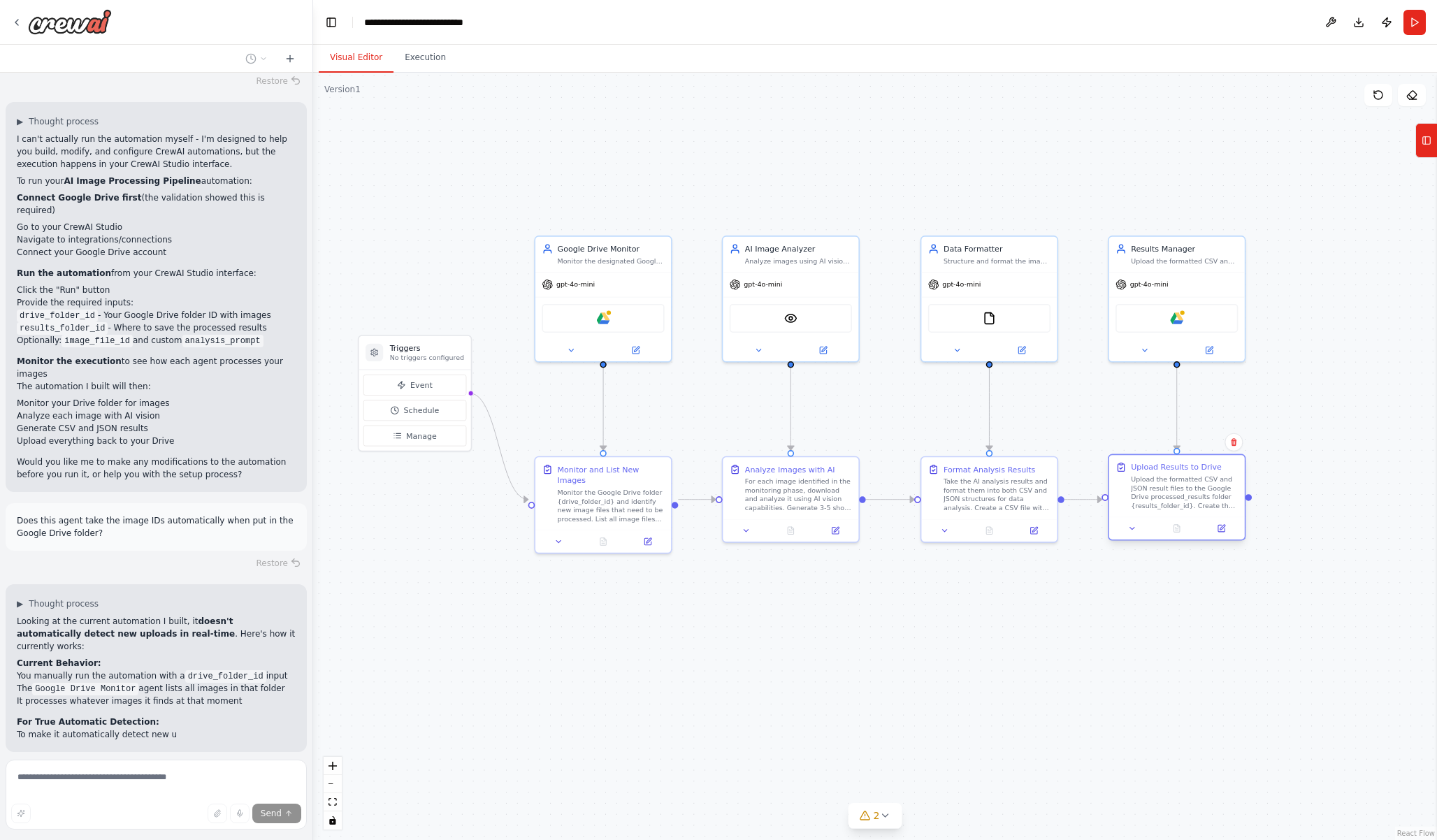
drag, startPoint x: 1195, startPoint y: 517, endPoint x: 1186, endPoint y: 517, distance: 9.0
click at [1186, 517] on div at bounding box center [1177, 528] width 135 height 22
click at [1200, 594] on div ".deletable-edge-delete-btn { width: 20px; height: 20px; border: 0px solid #ffff…" at bounding box center [875, 456] width 1124 height 767
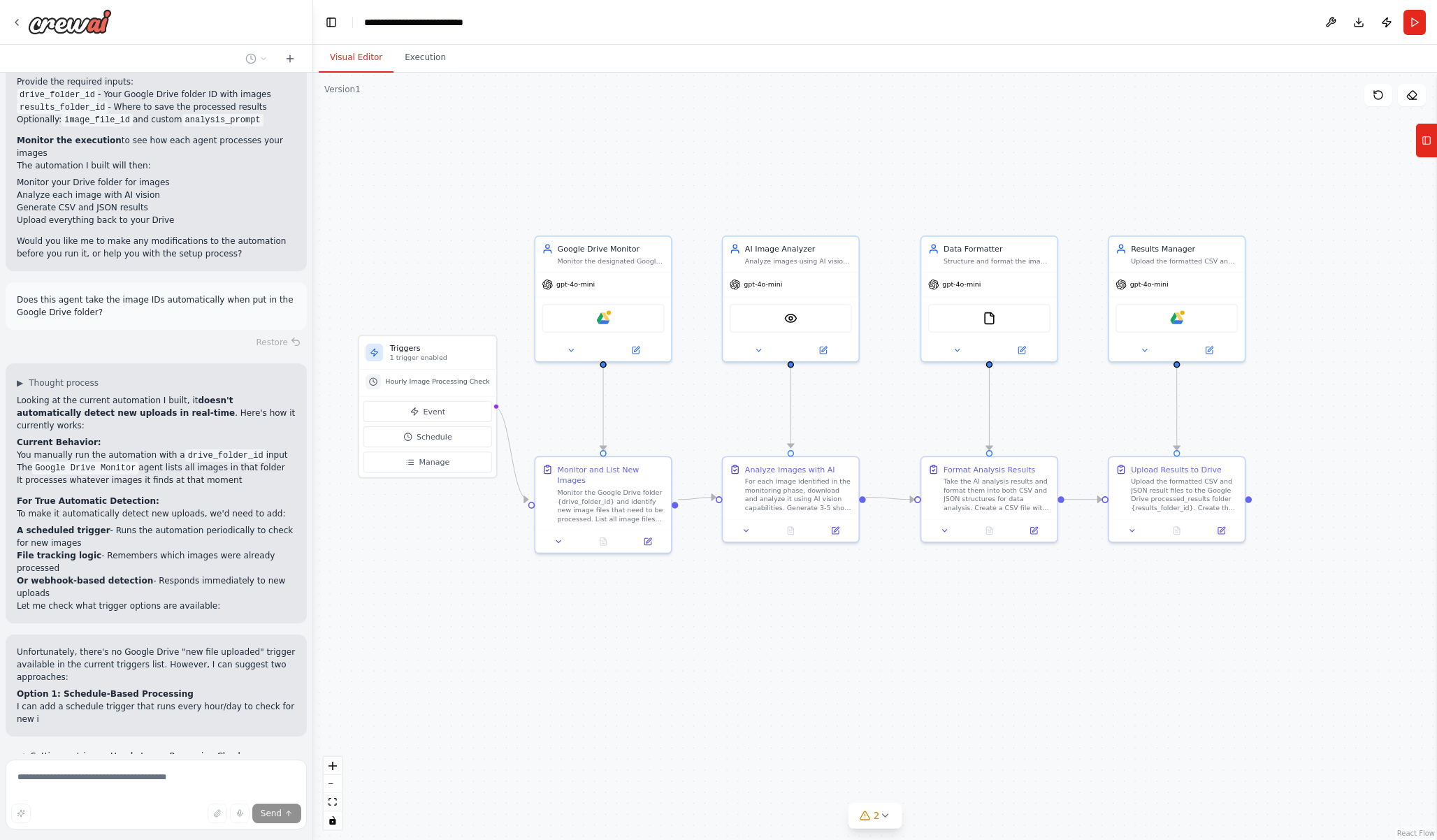
scroll to position [2614, 0]
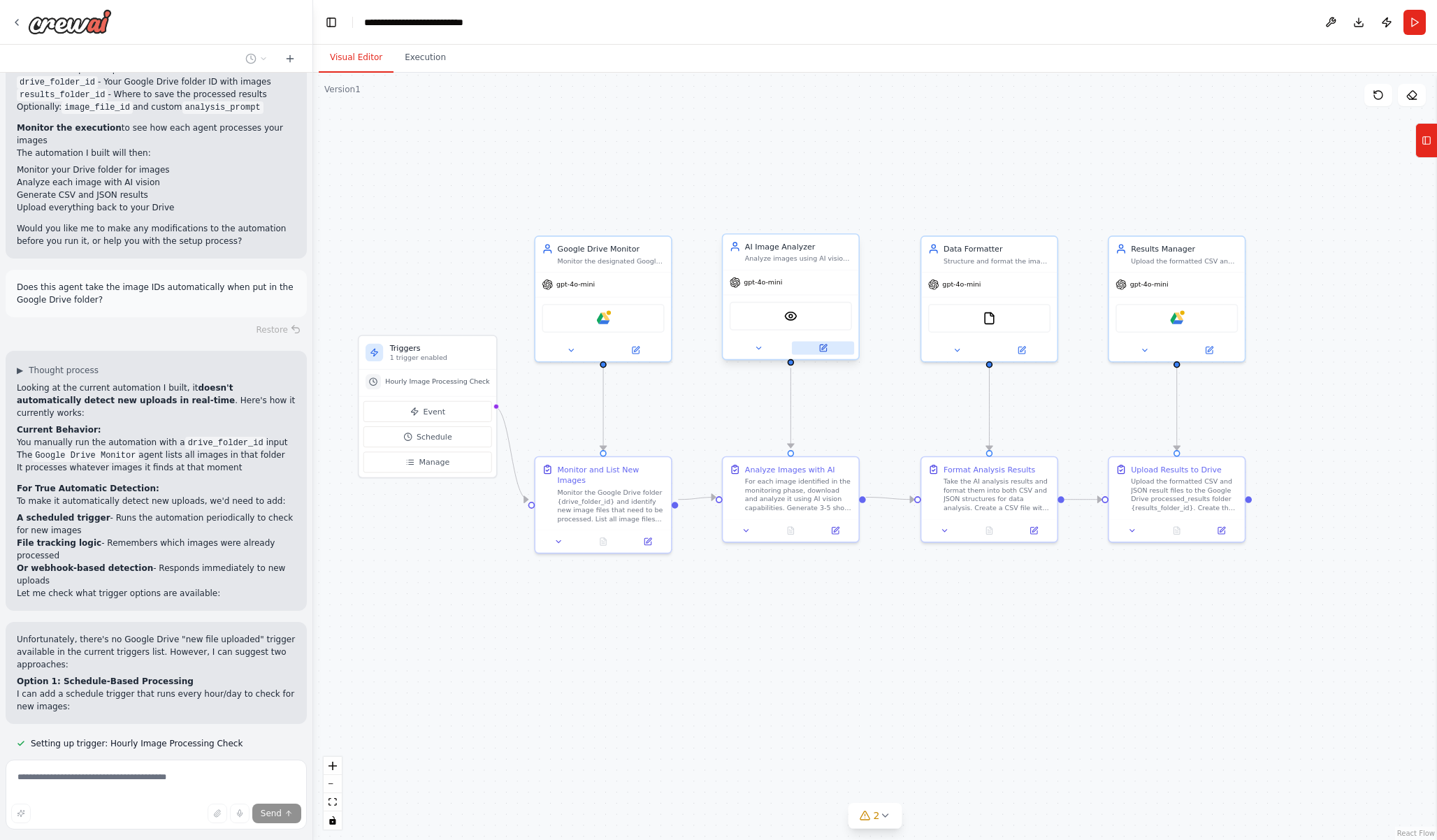
click at [826, 350] on icon at bounding box center [823, 348] width 9 height 9
click at [830, 306] on div "VisionTool" at bounding box center [791, 316] width 122 height 29
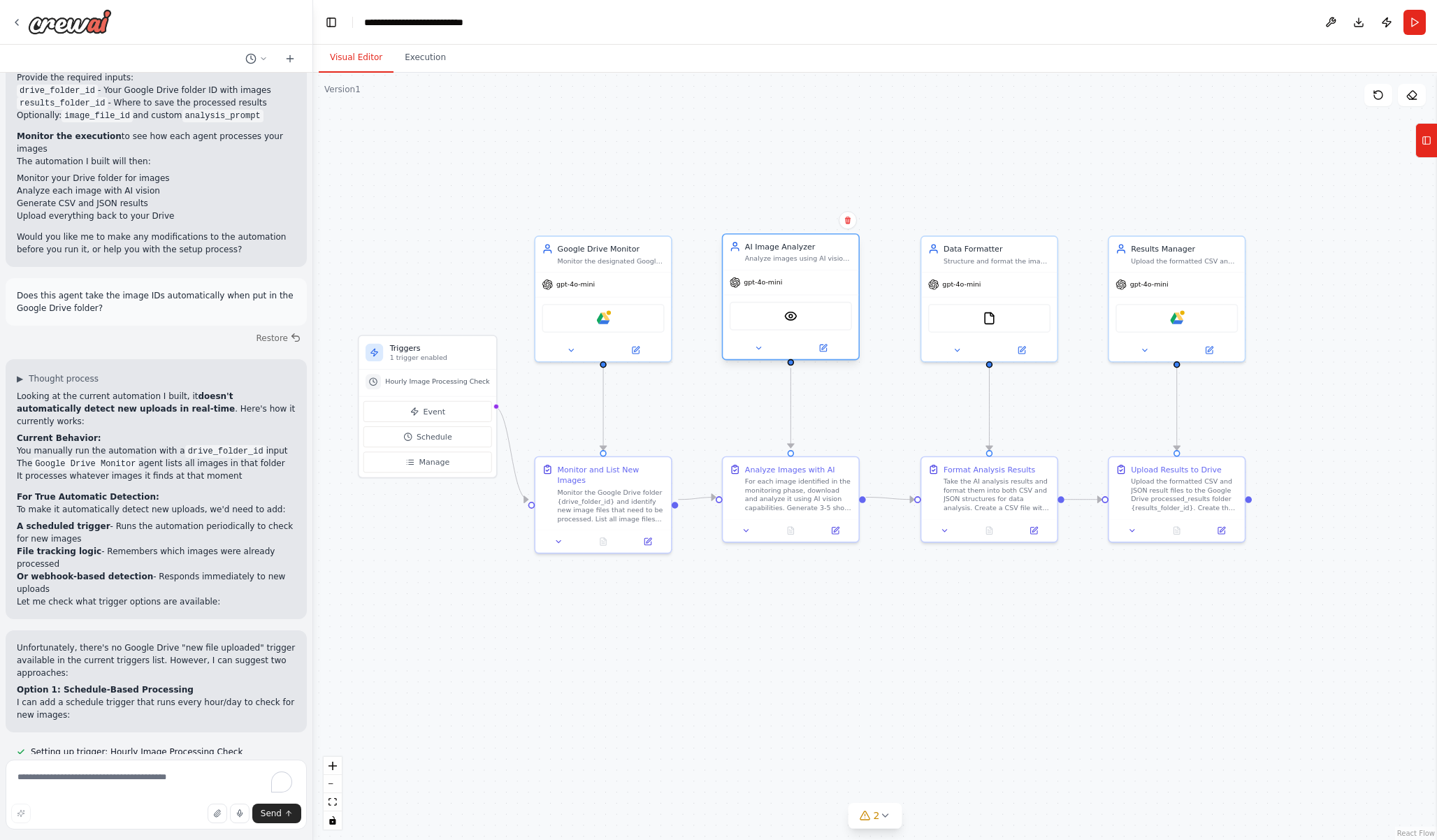
click at [795, 262] on div "Analyze images using AI vision capabilities to generate 3-5 short descriptive t…" at bounding box center [799, 259] width 107 height 9
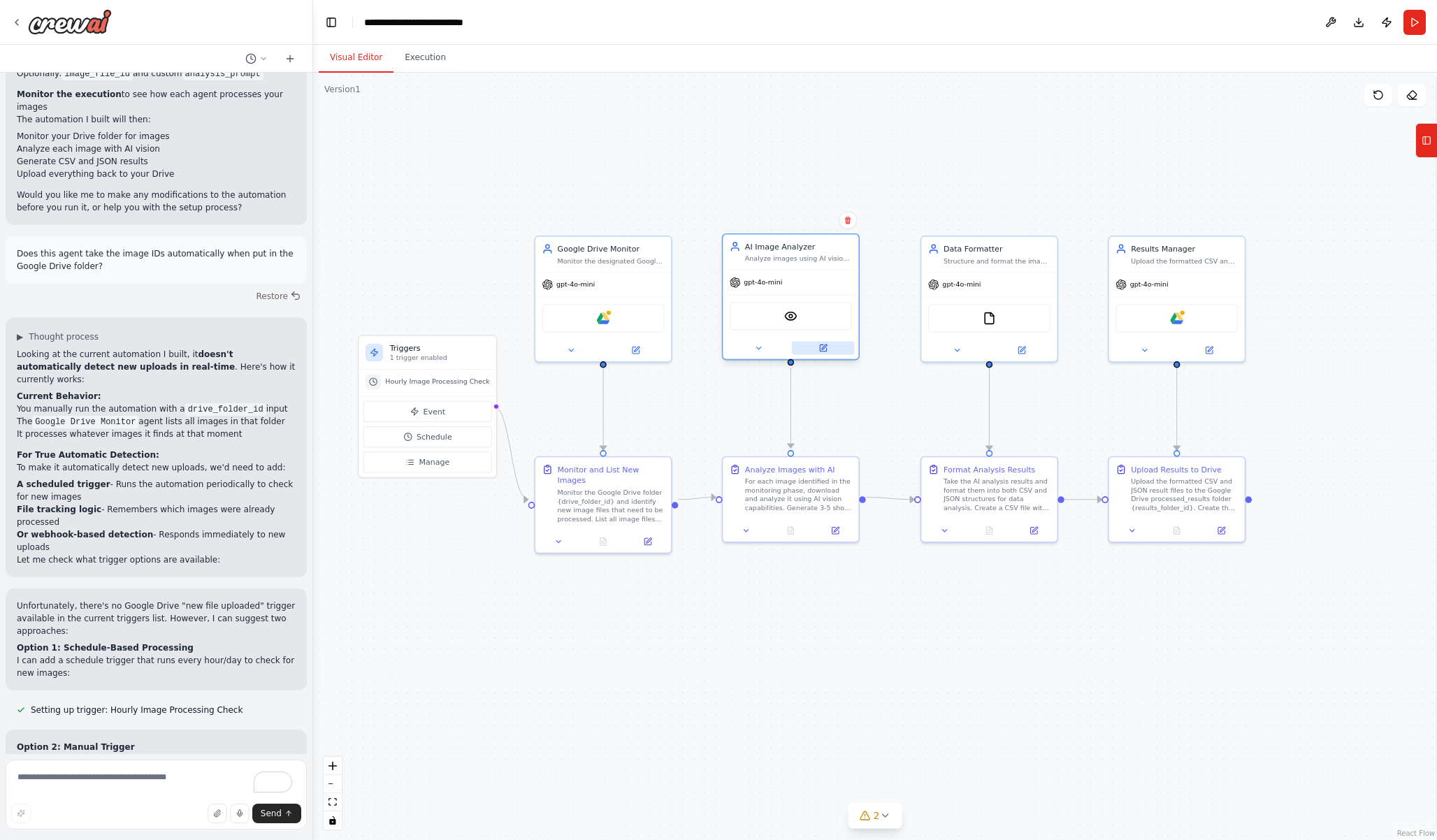
click at [821, 347] on icon at bounding box center [823, 347] width 6 height 6
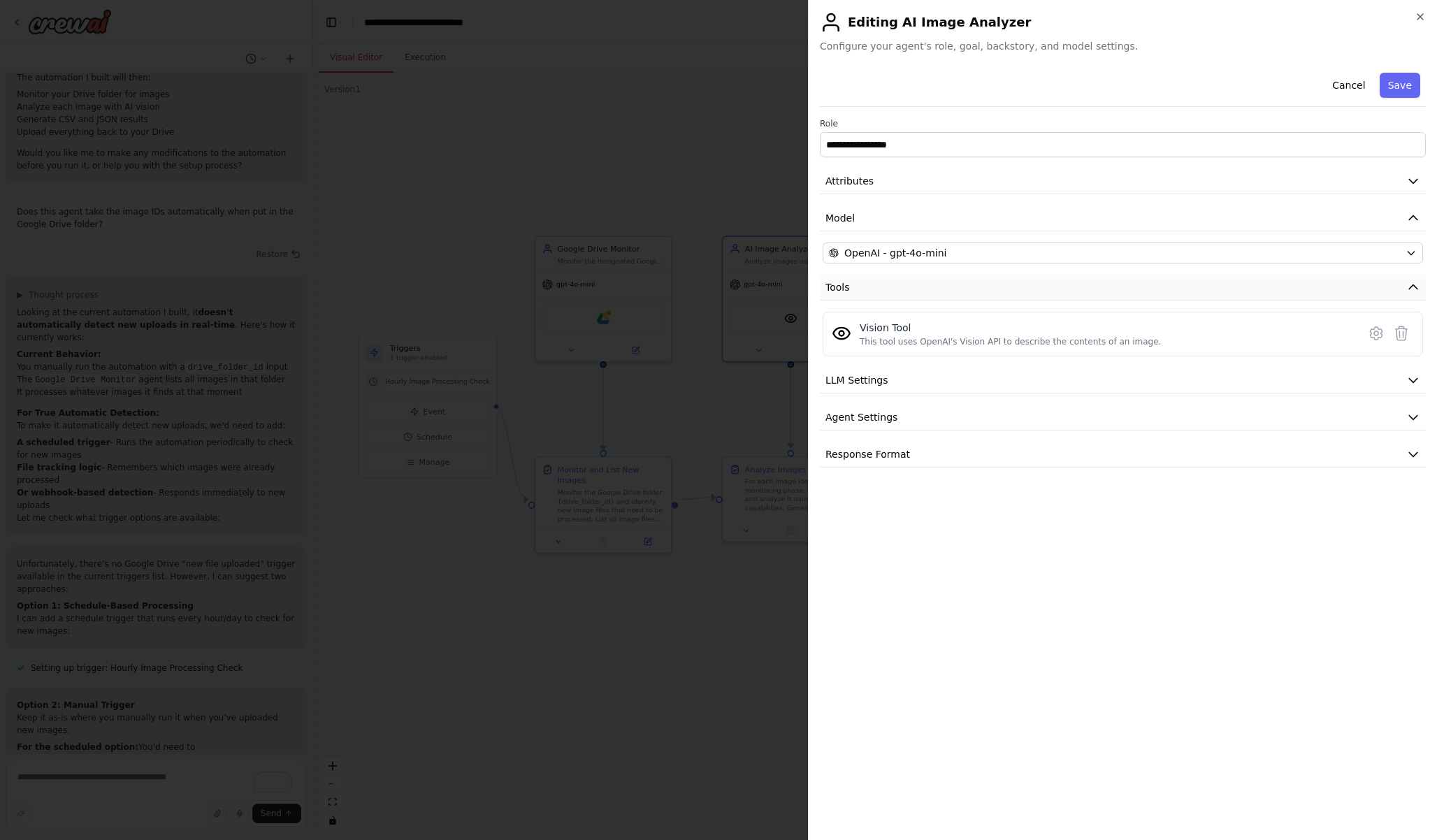
scroll to position [2702, 0]
click at [904, 410] on button "Agent Settings" at bounding box center [1122, 417] width 606 height 26
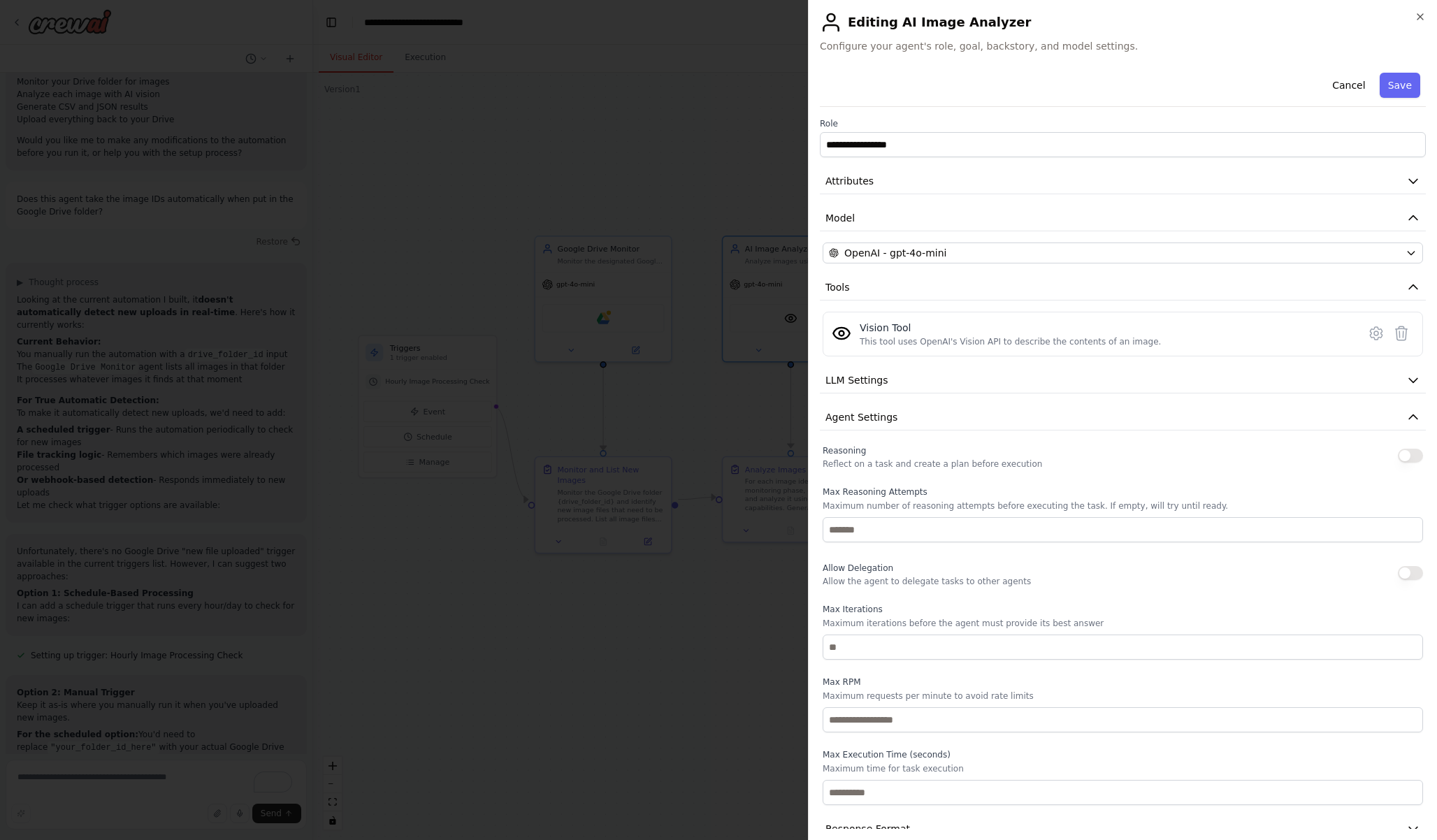
scroll to position [25, 0]
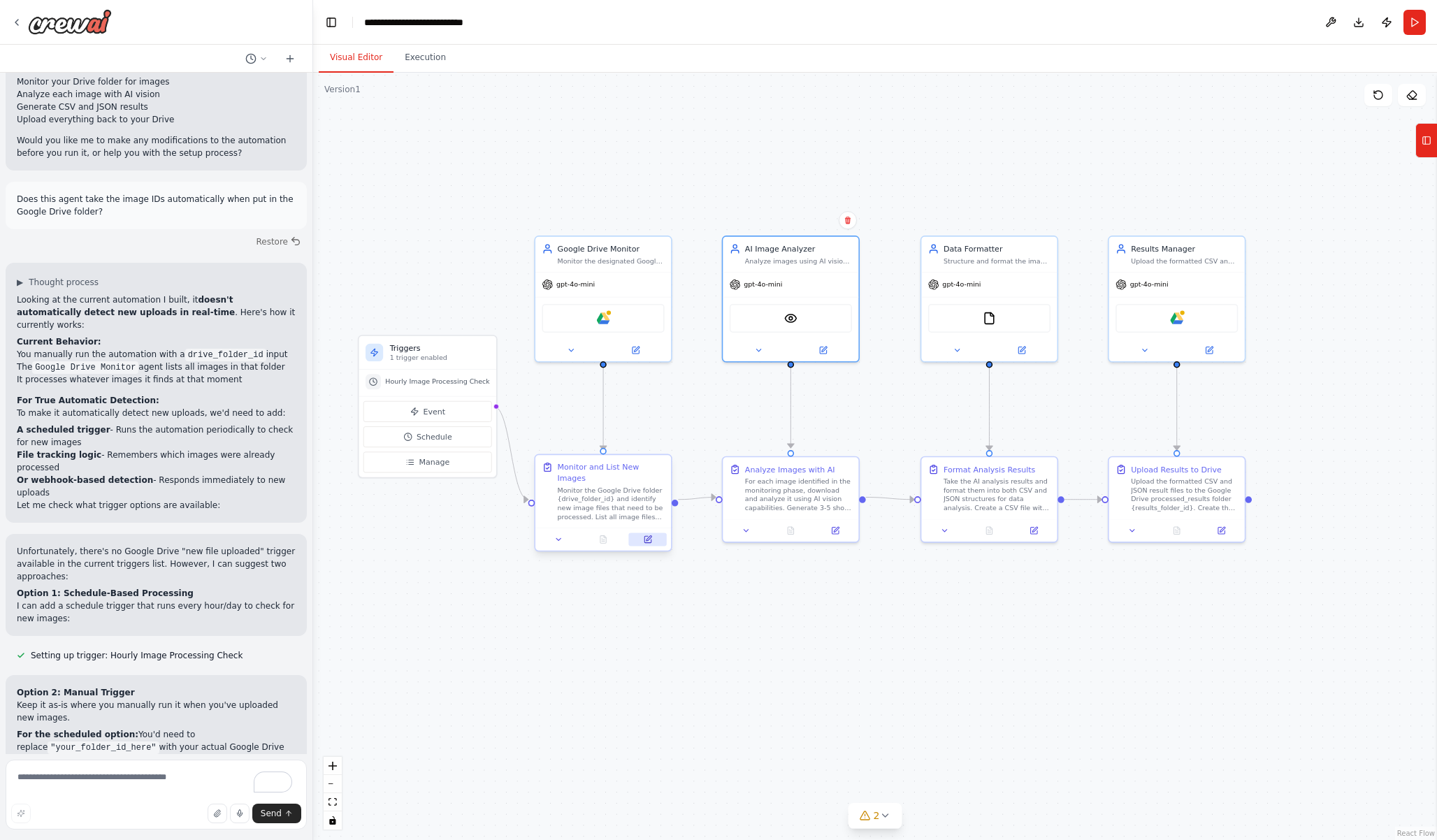
click at [655, 534] on div at bounding box center [603, 538] width 135 height 22
click at [655, 532] on button at bounding box center [648, 539] width 38 height 13
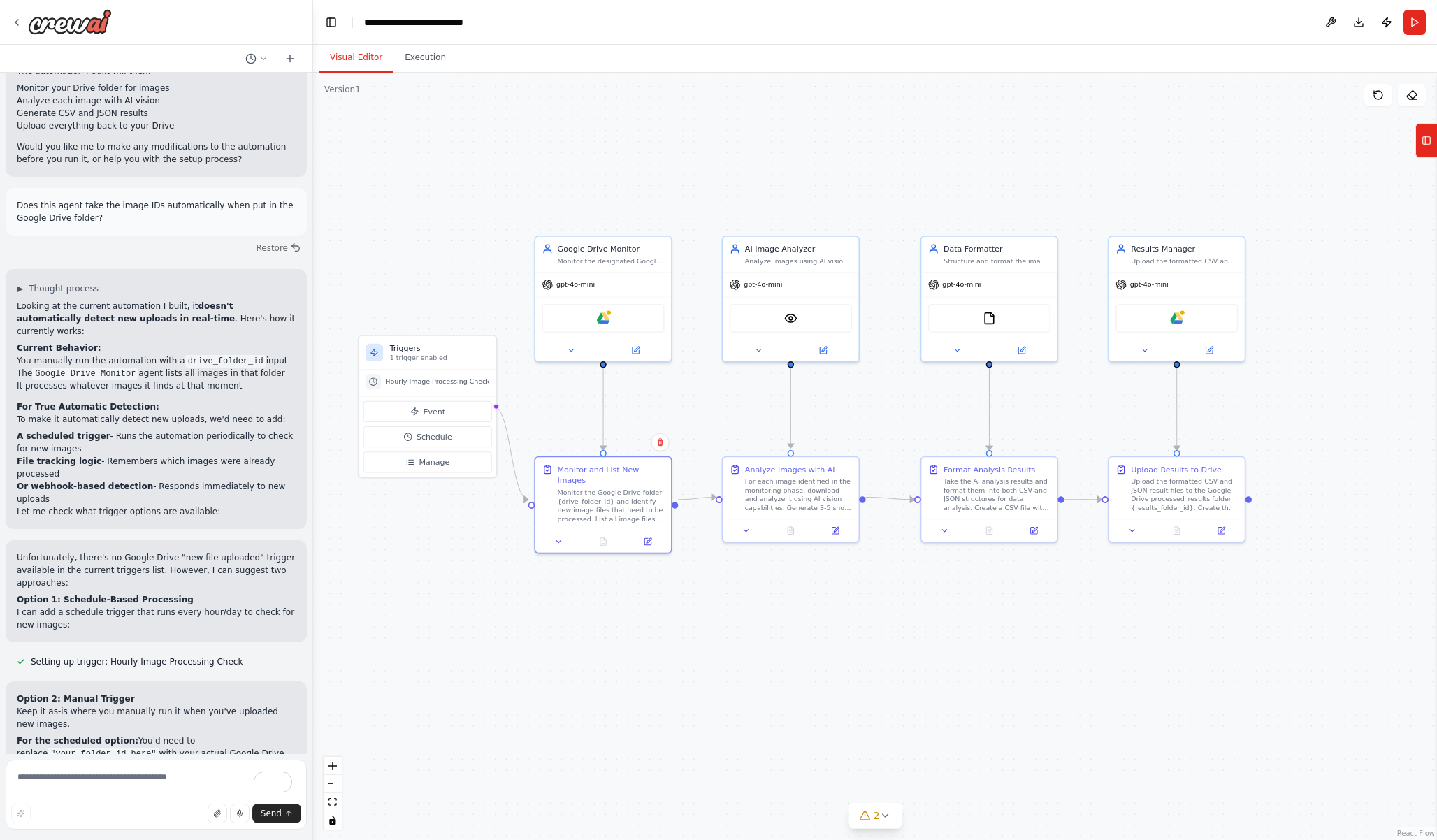
scroll to position [2702, 0]
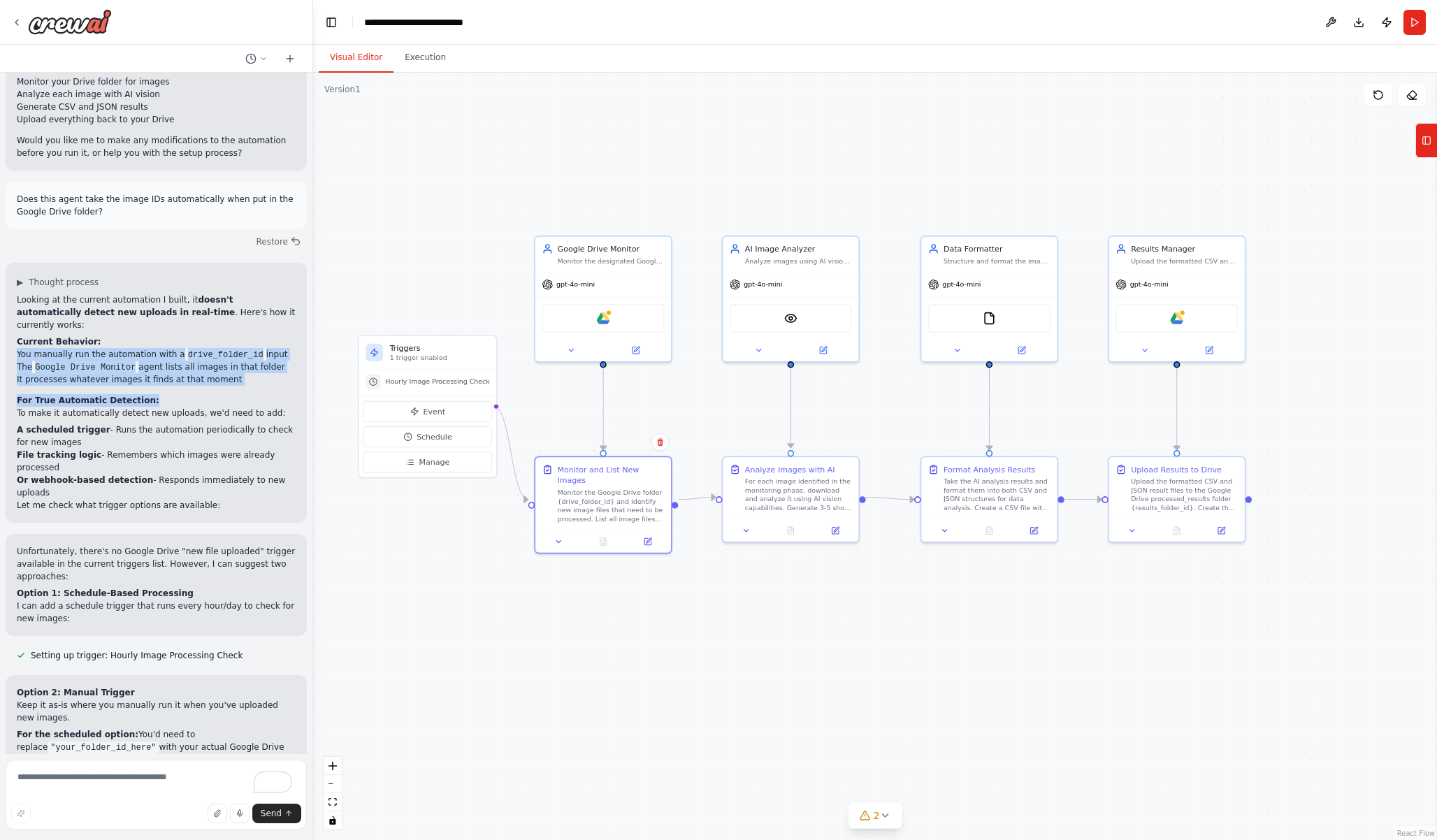
drag, startPoint x: 11, startPoint y: 285, endPoint x: 238, endPoint y: 335, distance: 232.4
click at [238, 335] on div "▶ Thought process Looking at the current automation I built, it doesn't automat…" at bounding box center [156, 392] width 301 height 260
click at [238, 394] on h2 "For True Automatic Detection:" at bounding box center [156, 400] width 279 height 13
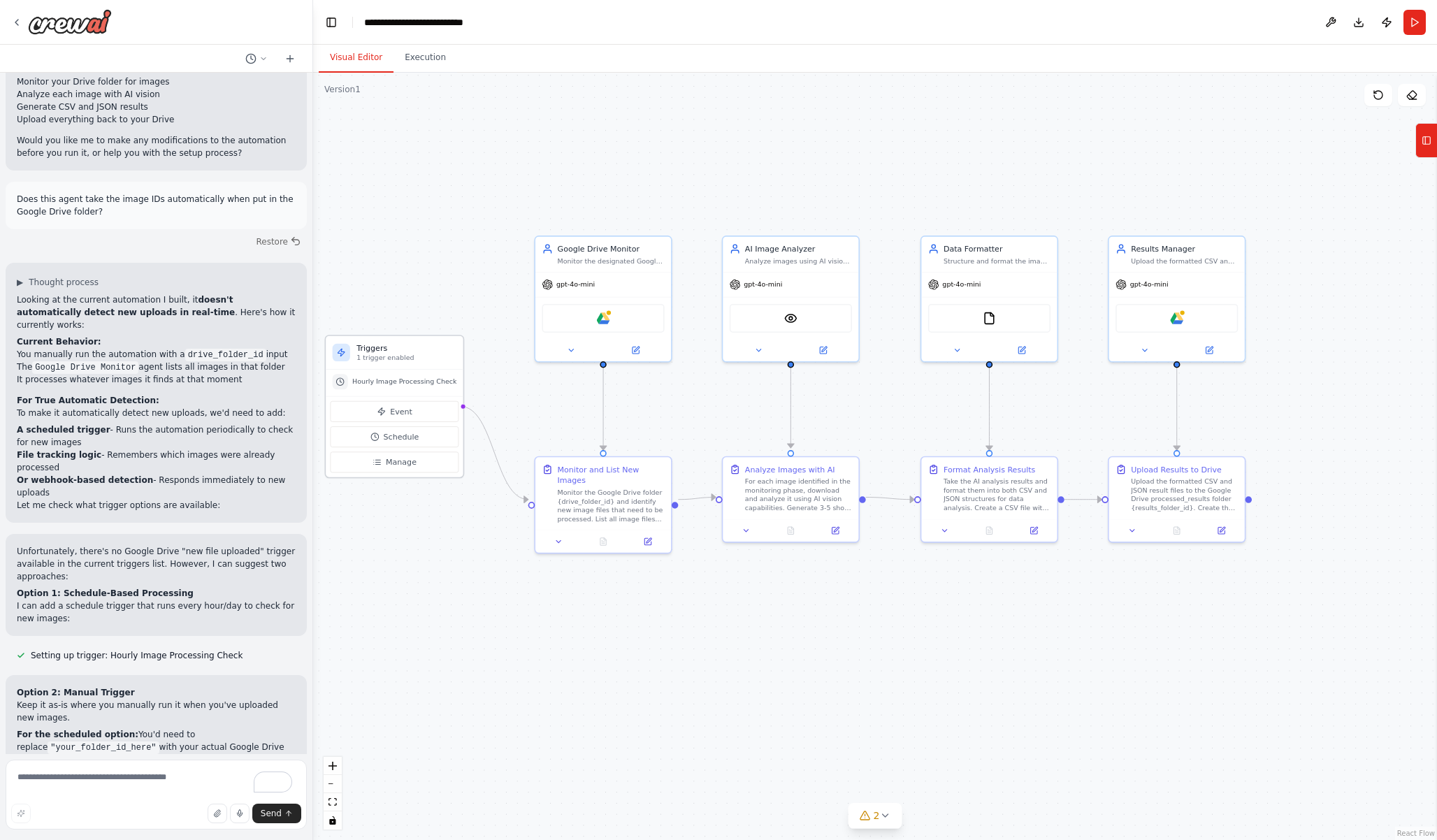
drag, startPoint x: 437, startPoint y: 337, endPoint x: 400, endPoint y: 337, distance: 37.0
click at [400, 337] on div "Triggers 1 trigger enabled" at bounding box center [394, 352] width 138 height 33
drag, startPoint x: 417, startPoint y: 371, endPoint x: 417, endPoint y: 364, distance: 7.0
click at [417, 364] on div "Hourly Image Processing Check" at bounding box center [394, 372] width 138 height 27
drag, startPoint x: 457, startPoint y: 395, endPoint x: 530, endPoint y: 296, distance: 123.0
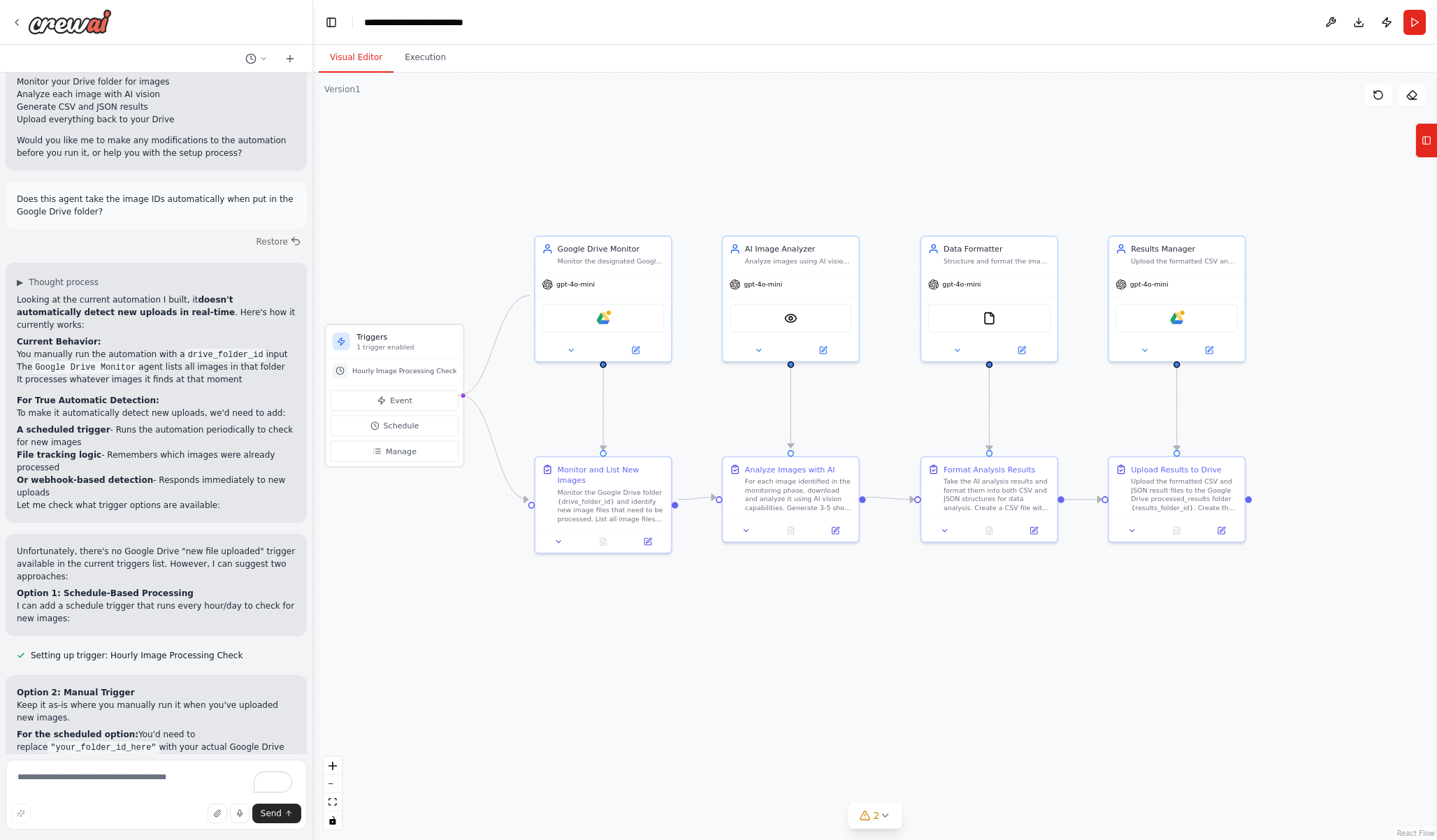
click at [530, 295] on div ".deletable-edge-delete-btn { width: 20px; height: 20px; border: 0px solid #ffff…" at bounding box center [875, 456] width 1124 height 767
drag, startPoint x: 458, startPoint y: 395, endPoint x: 527, endPoint y: 629, distance: 244.0
click at [527, 629] on div ".deletable-edge-delete-btn { width: 20px; height: 20px; border: 0px solid #ffff…" at bounding box center [875, 456] width 1124 height 767
drag, startPoint x: 485, startPoint y: 414, endPoint x: 521, endPoint y: 392, distance: 42.2
click at [521, 392] on div ".deletable-edge-delete-btn { width: 20px; height: 20px; border: 0px solid #ffff…" at bounding box center [875, 456] width 1124 height 767
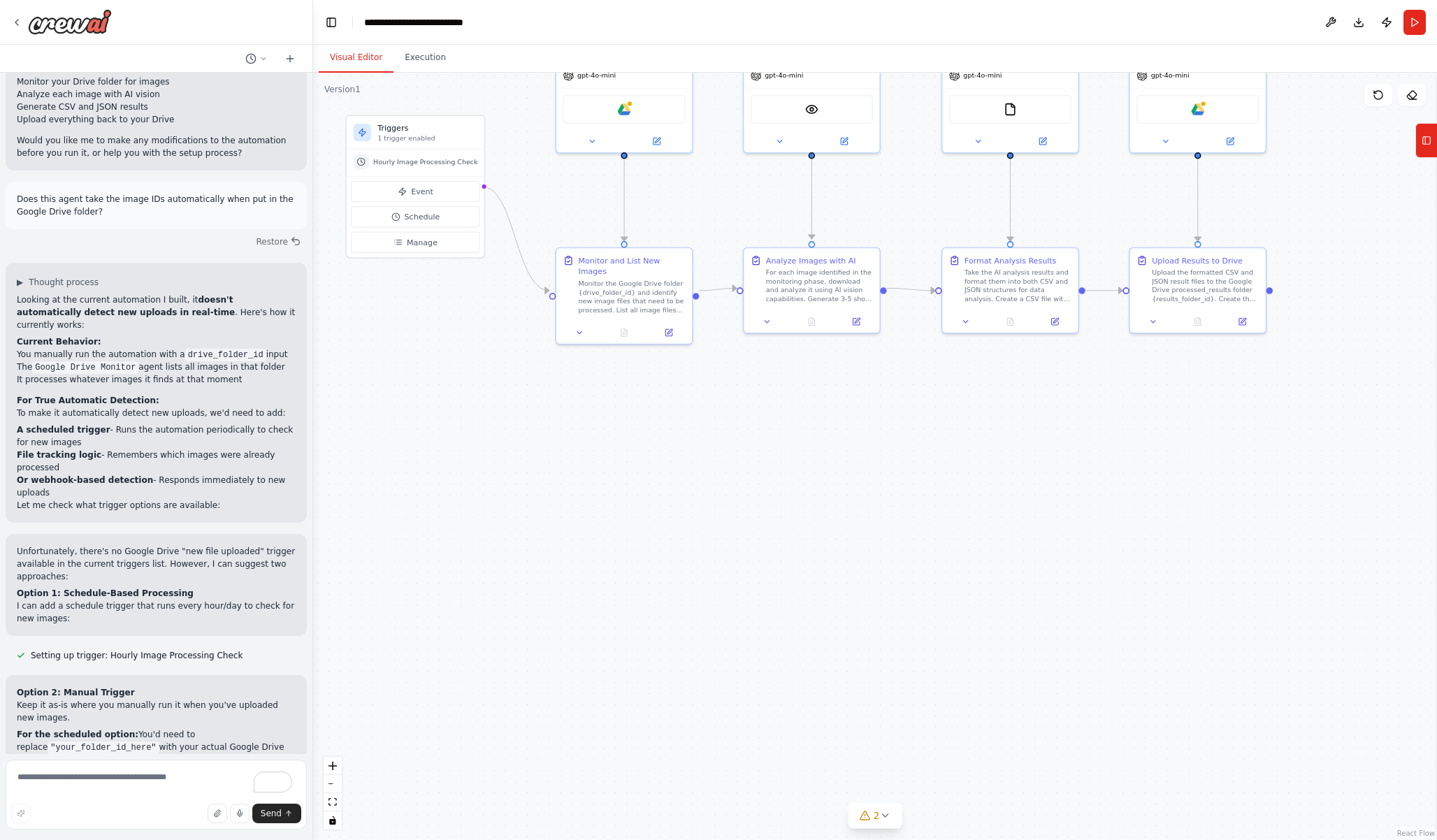
drag, startPoint x: 459, startPoint y: 400, endPoint x: 480, endPoint y: 191, distance: 210.1
click at [480, 191] on div ".deletable-edge-delete-btn { width: 20px; height: 20px; border: 0px solid #ffff…" at bounding box center [875, 456] width 1124 height 767
drag, startPoint x: 481, startPoint y: 184, endPoint x: 1009, endPoint y: 156, distance: 528.7
click at [1009, 156] on div ".deletable-edge-delete-btn { width: 20px; height: 20px; border: 0px solid #ffff…" at bounding box center [875, 456] width 1124 height 767
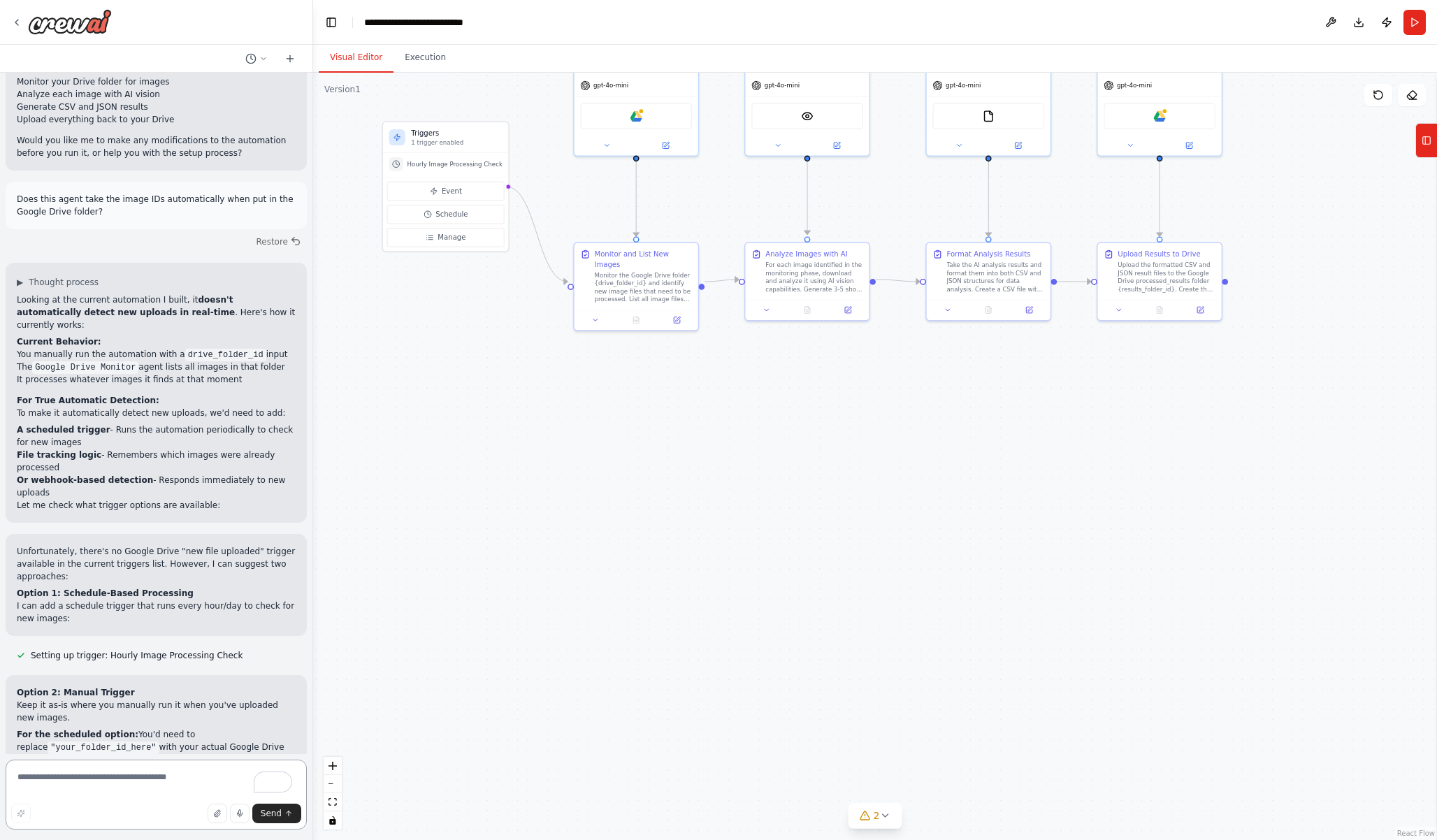
click at [146, 793] on textarea "To enrich screen reader interactions, please activate Accessibility in Grammarl…" at bounding box center [156, 794] width 301 height 70
type textarea "*"
type textarea "**********"
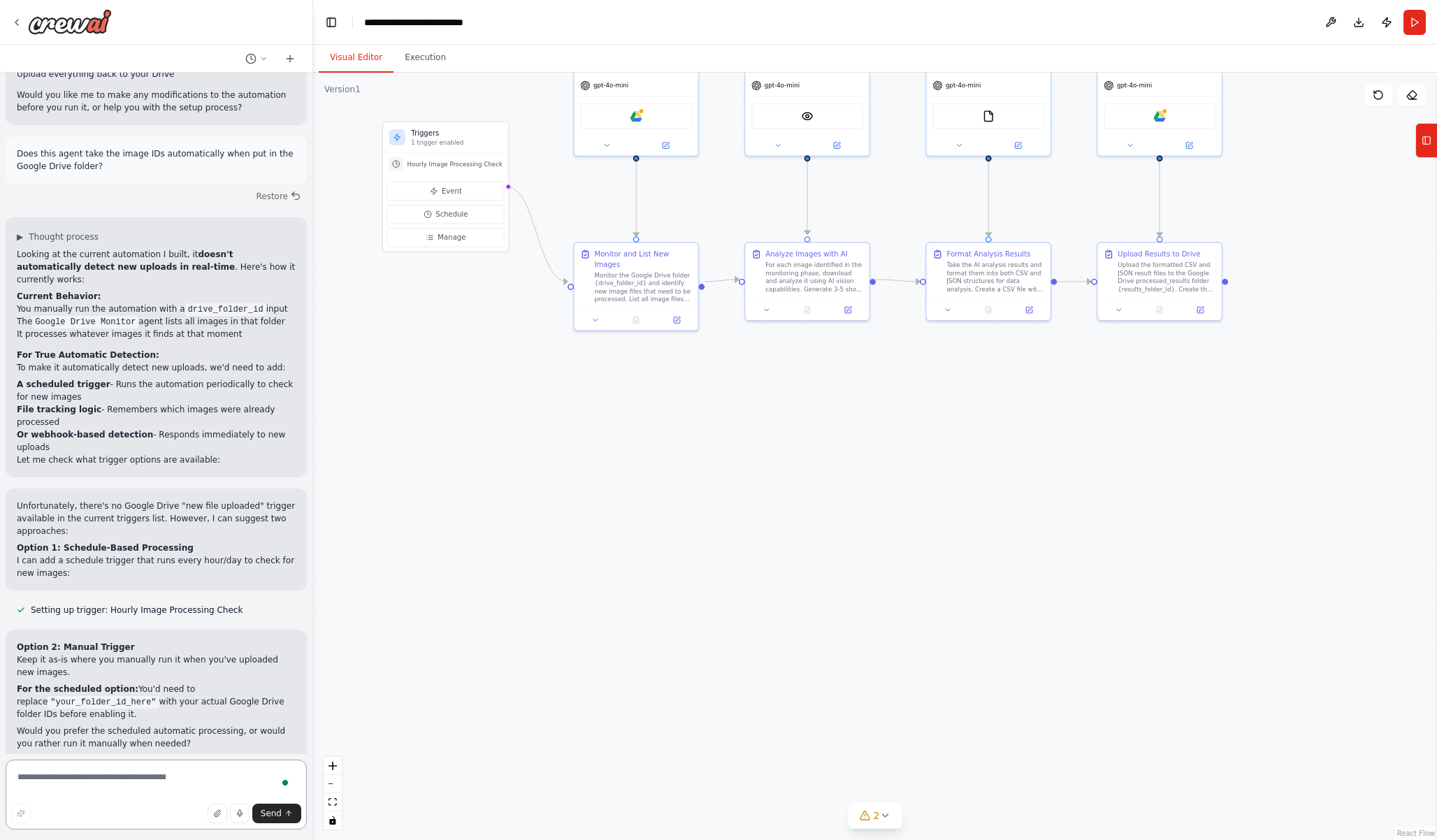
scroll to position [2748, 0]
click at [290, 813] on icon "submit" at bounding box center [288, 812] width 8 height 8
click at [257, 782] on p "can we do option 1" at bounding box center [255, 788] width 80 height 13
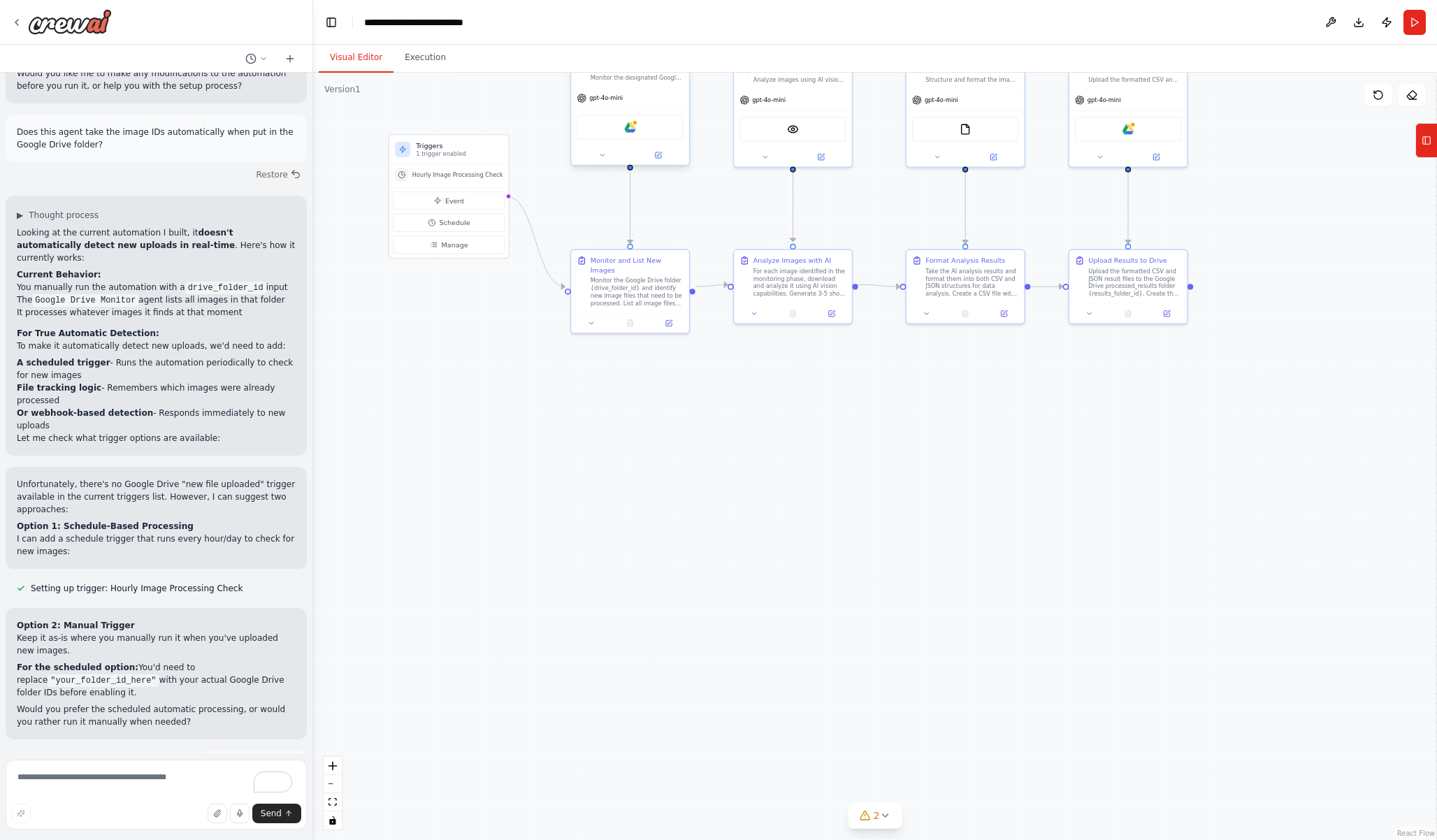
scroll to position [2771, 0]
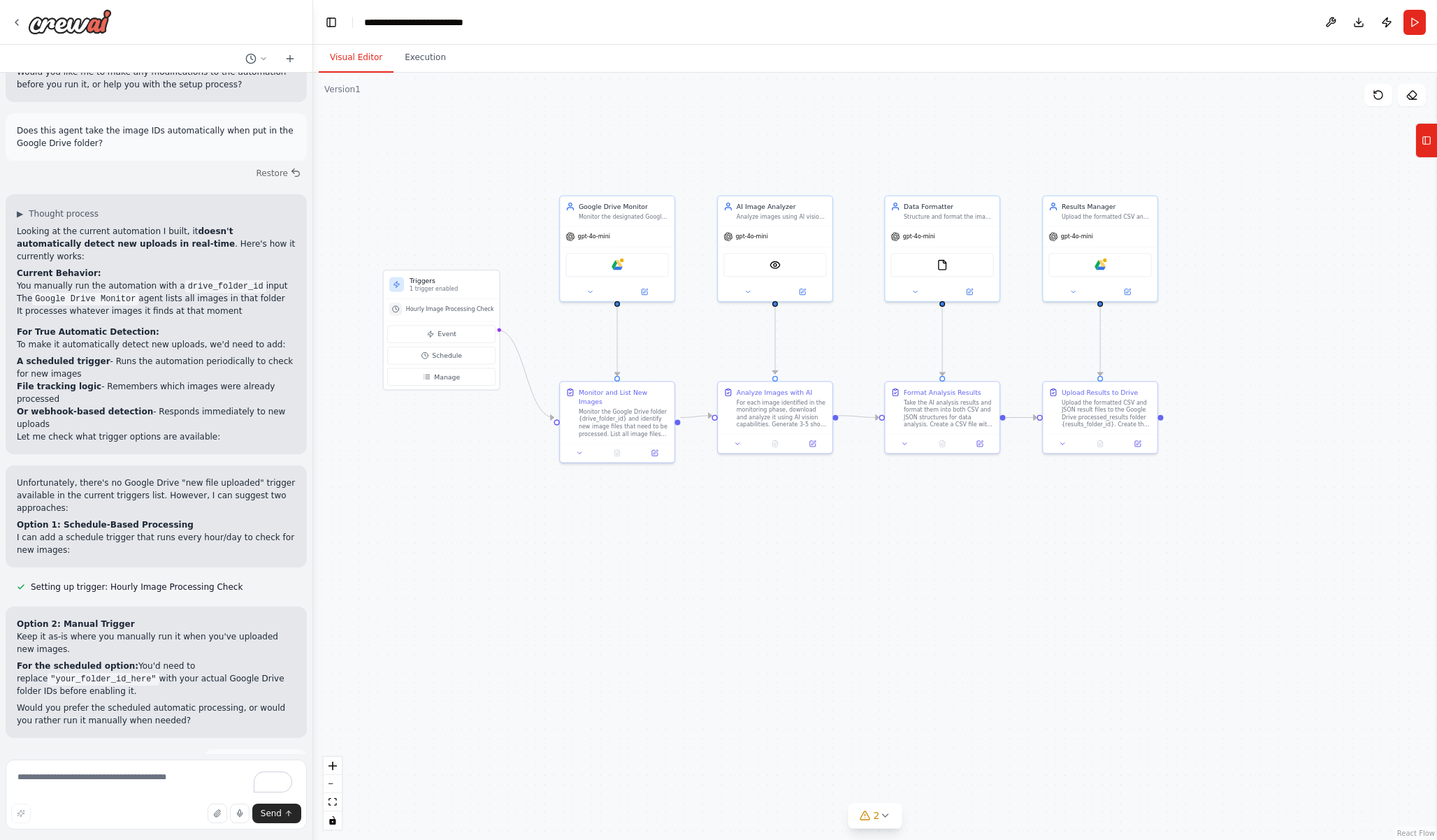
drag, startPoint x: 1022, startPoint y: 448, endPoint x: 997, endPoint y: 576, distance: 130.4
click at [997, 576] on div ".deletable-edge-delete-btn { width: 20px; height: 20px; border: 0px solid #ffff…" at bounding box center [875, 456] width 1124 height 767
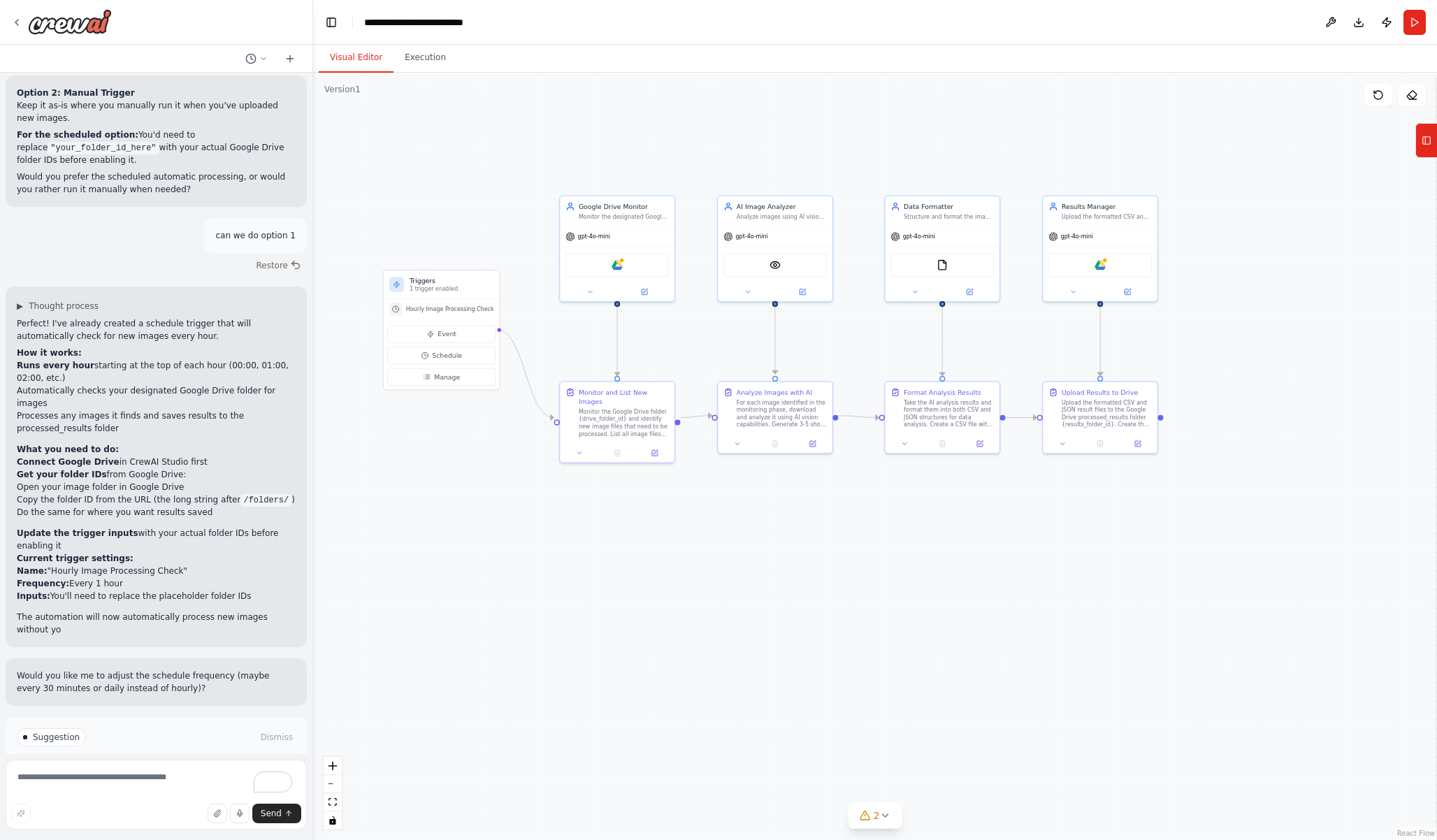
scroll to position [3314, 0]
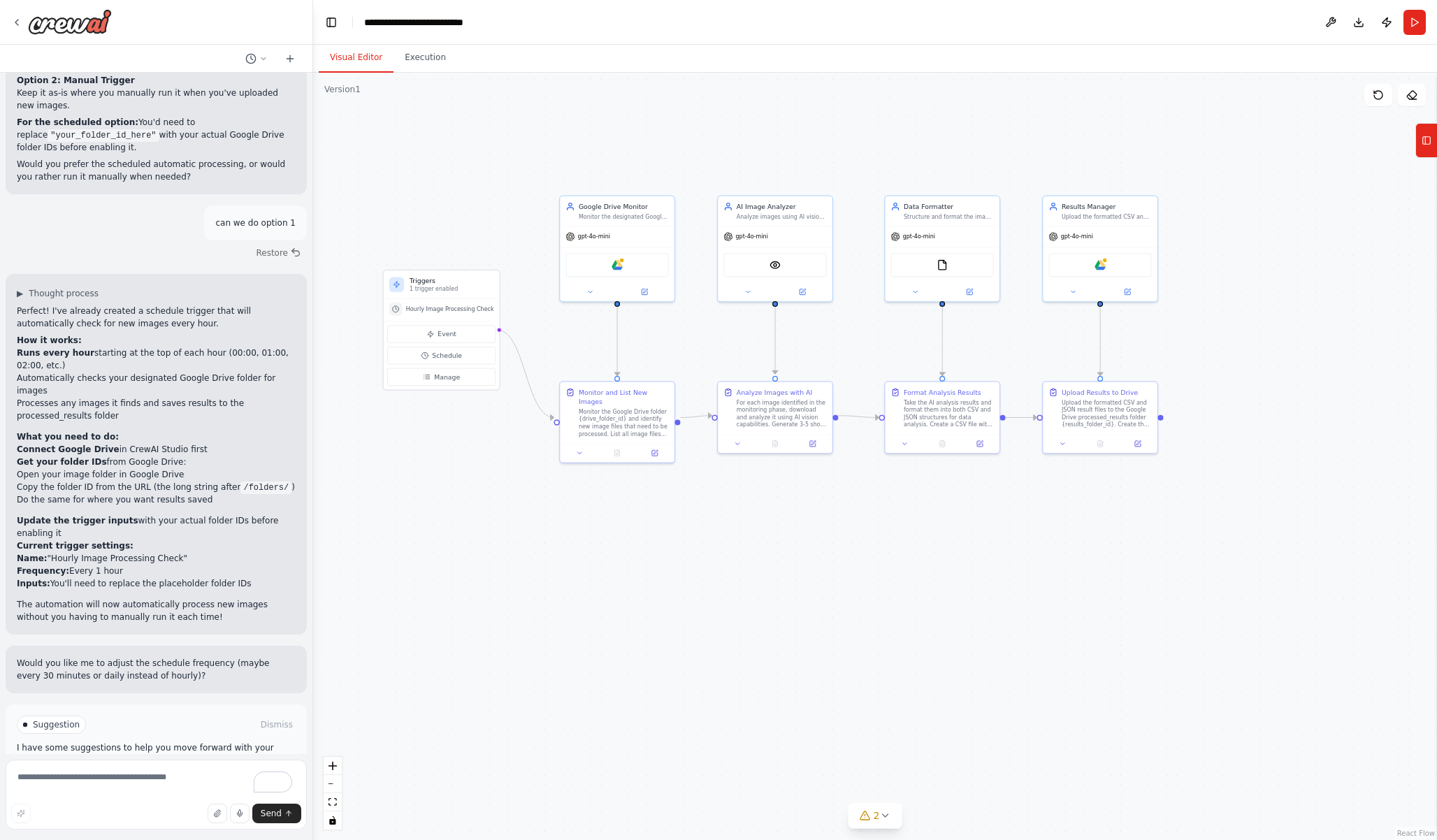
click at [158, 778] on span "Run Automation" at bounding box center [162, 784] width 68 height 11
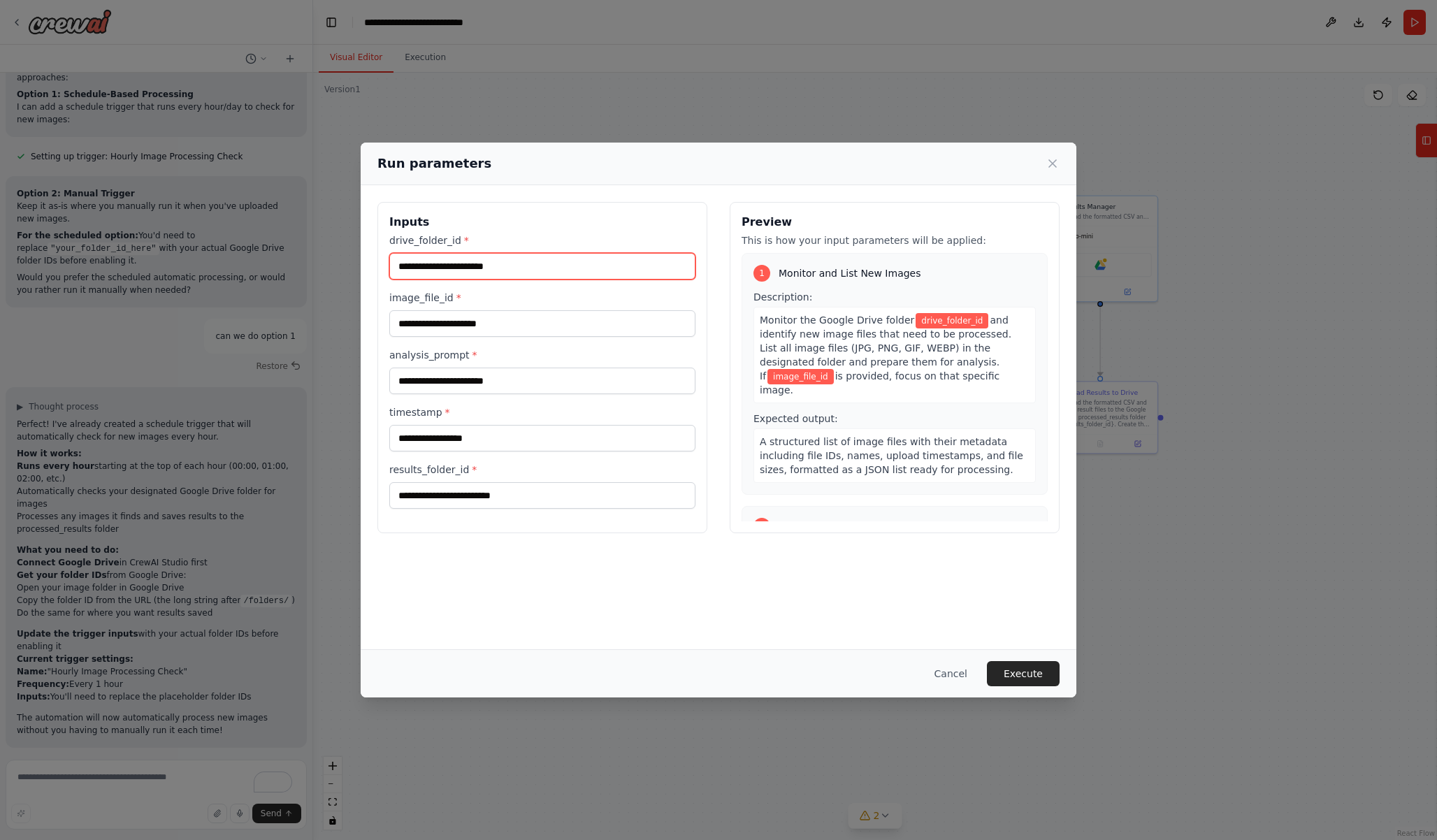
click at [549, 268] on input "drive_folder_id *" at bounding box center [542, 266] width 306 height 27
paste input "**********"
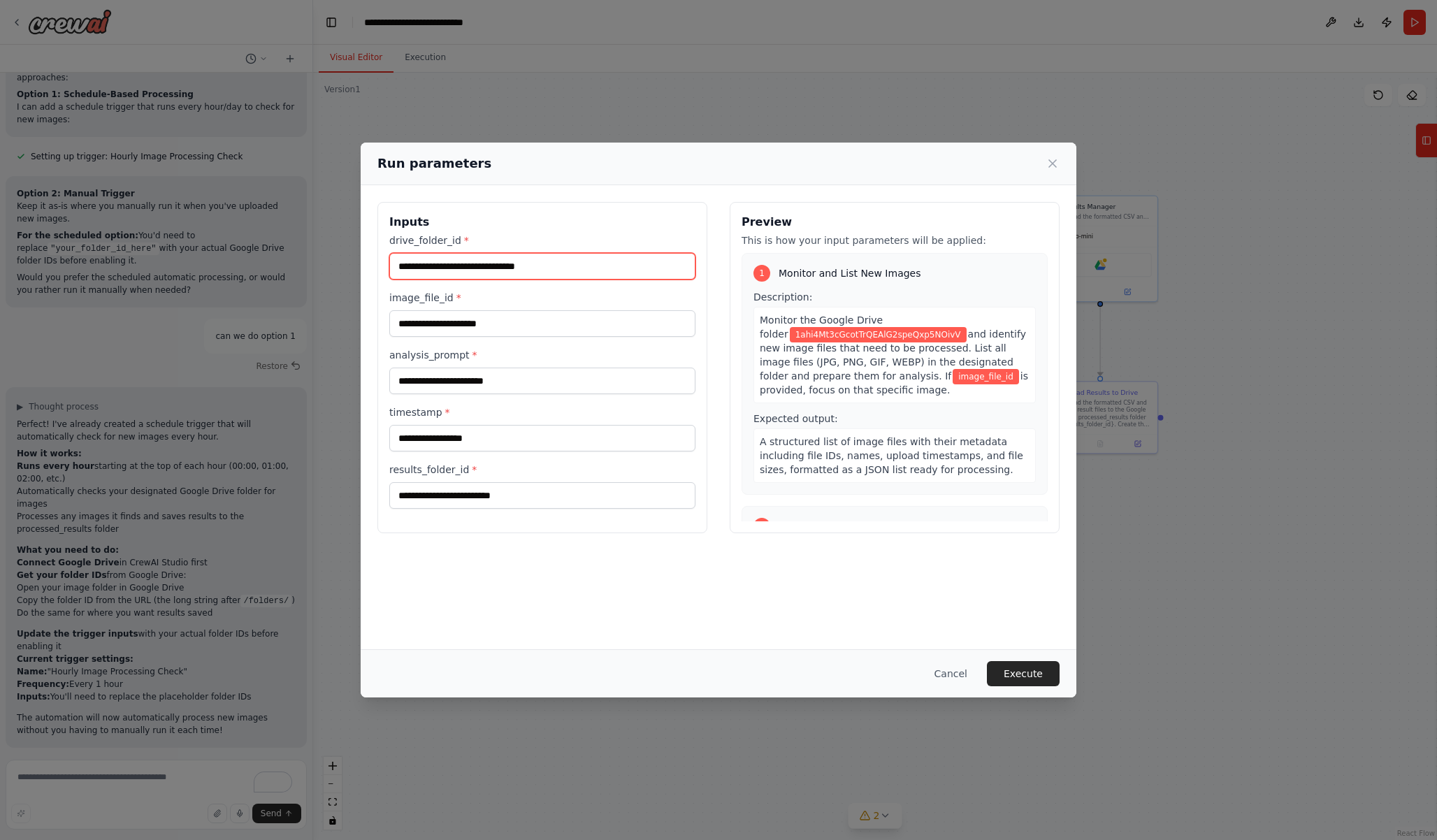
type input "**********"
click at [542, 332] on input "image_file_id *" at bounding box center [542, 323] width 306 height 27
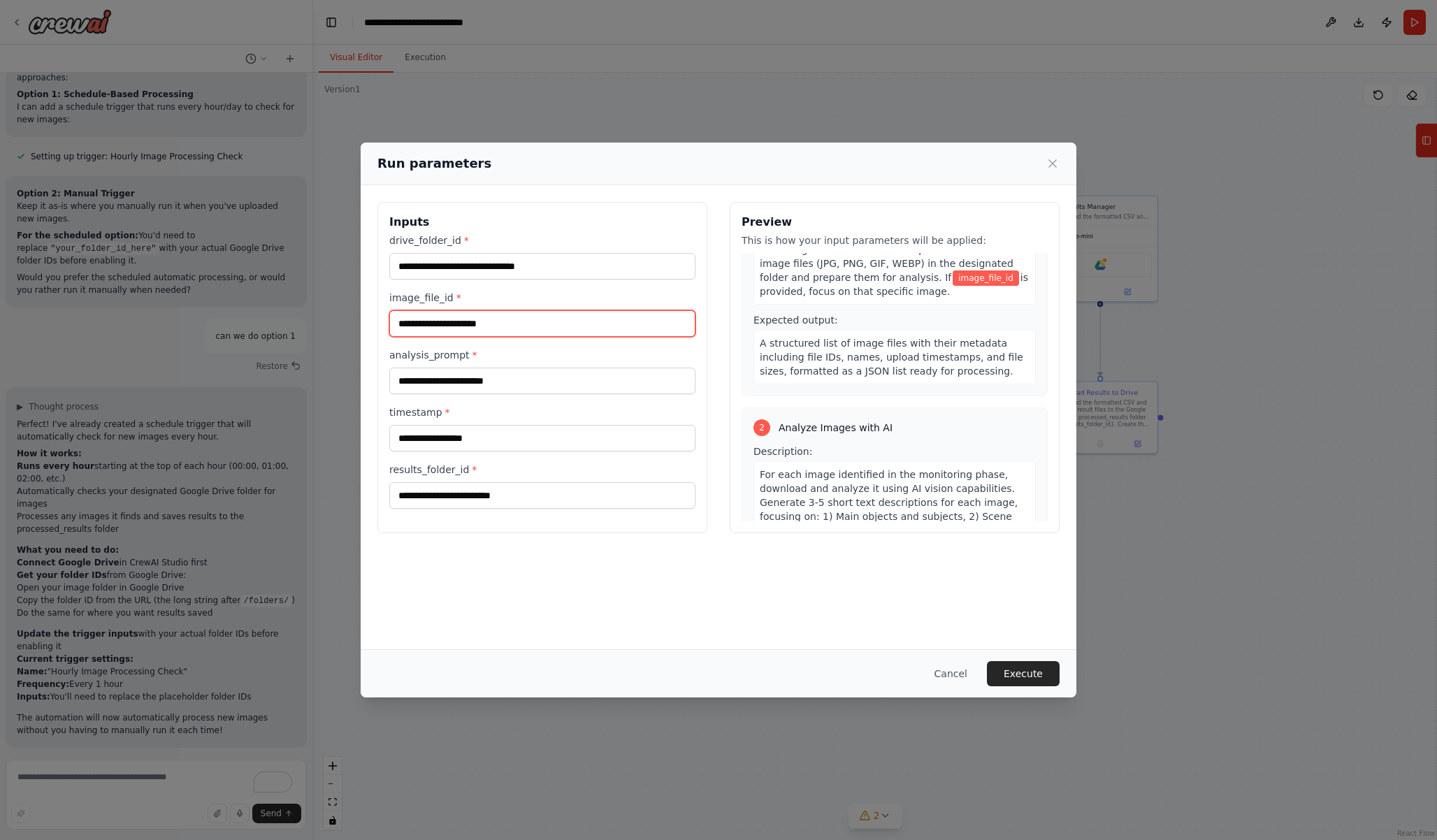
scroll to position [0, 0]
